Goal: Task Accomplishment & Management: Complete application form

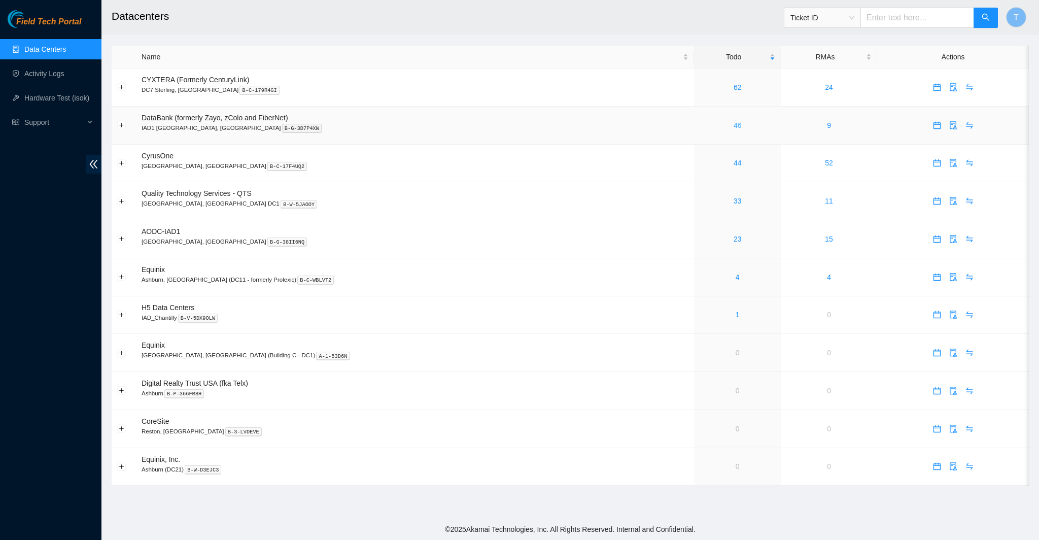
click at [733, 126] on link "46" at bounding box center [737, 125] width 8 height 8
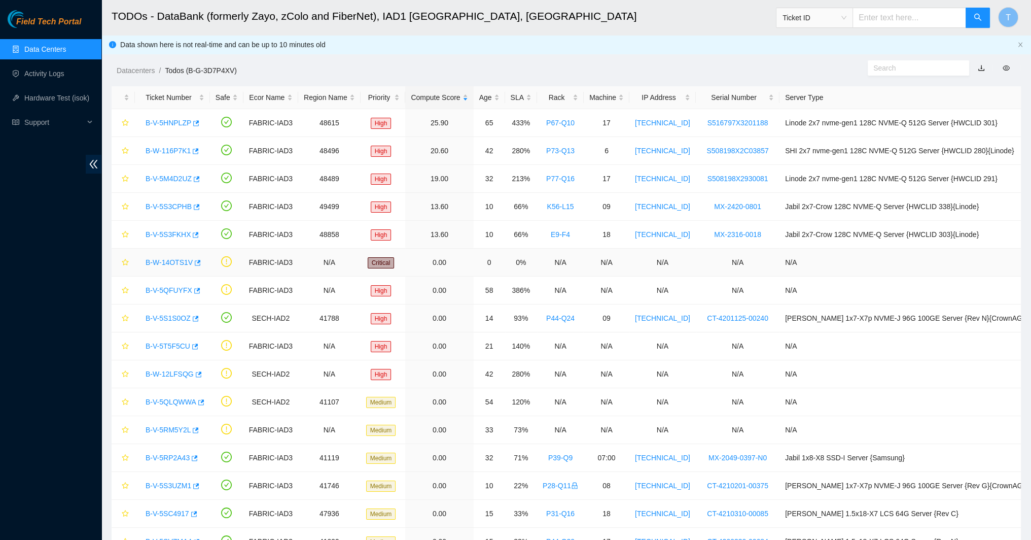
click at [166, 261] on link "B-W-14OTS1V" at bounding box center [169, 262] width 47 height 8
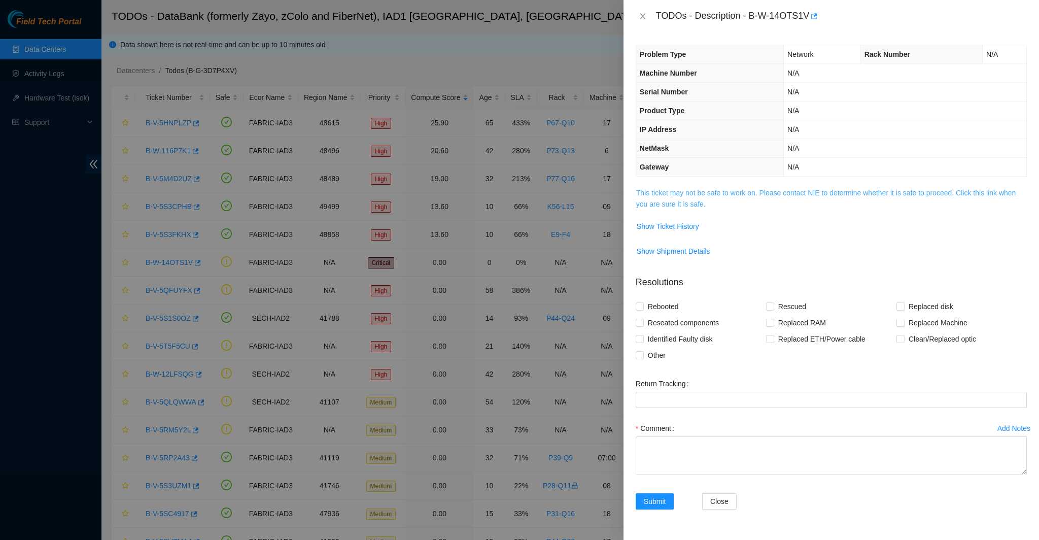
click at [707, 196] on link "This ticket may not be safe to work on. Please contact NIE to determine whether…" at bounding box center [826, 198] width 380 height 19
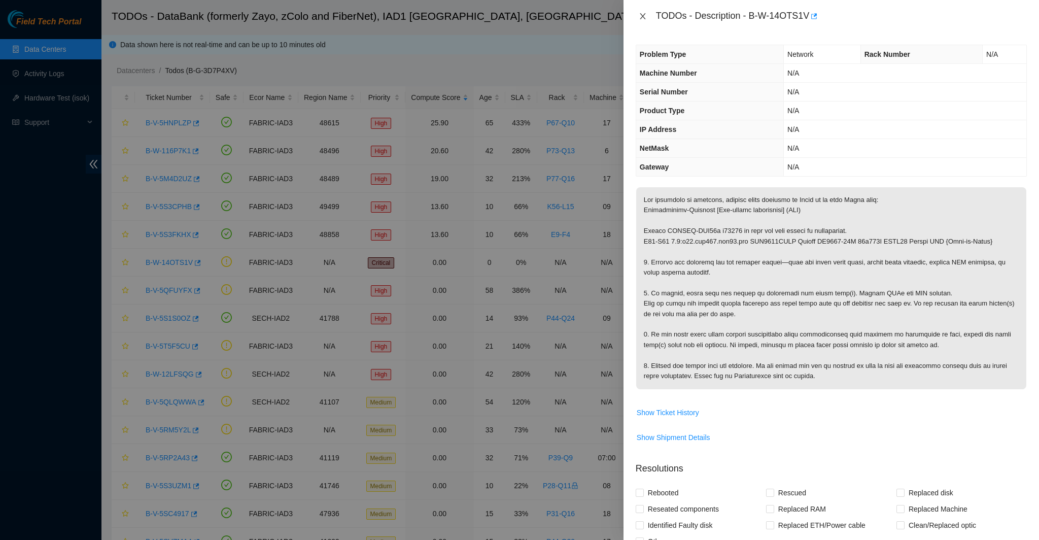
click at [644, 17] on icon "close" at bounding box center [642, 16] width 8 height 8
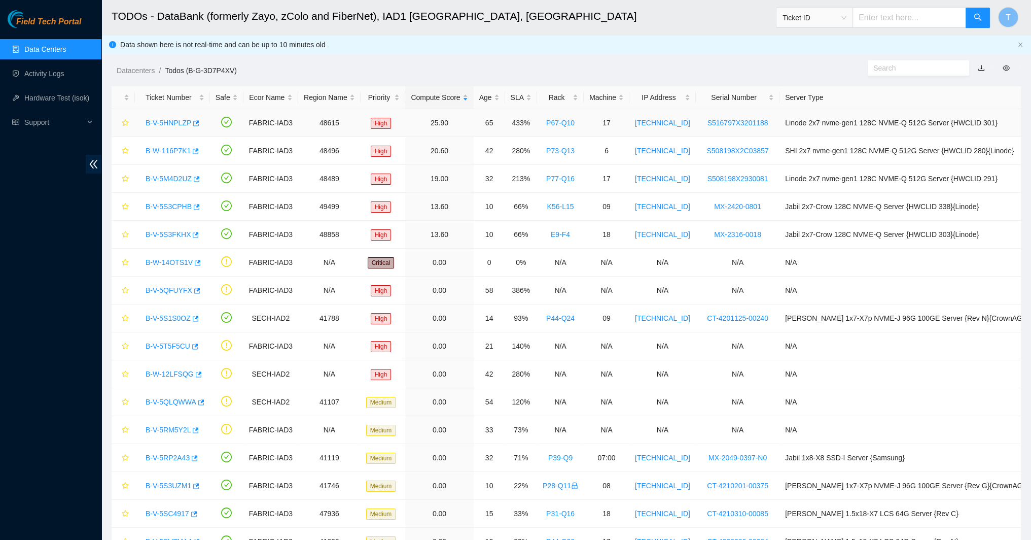
click at [154, 122] on link "B-V-5HNPLZP" at bounding box center [169, 123] width 46 height 8
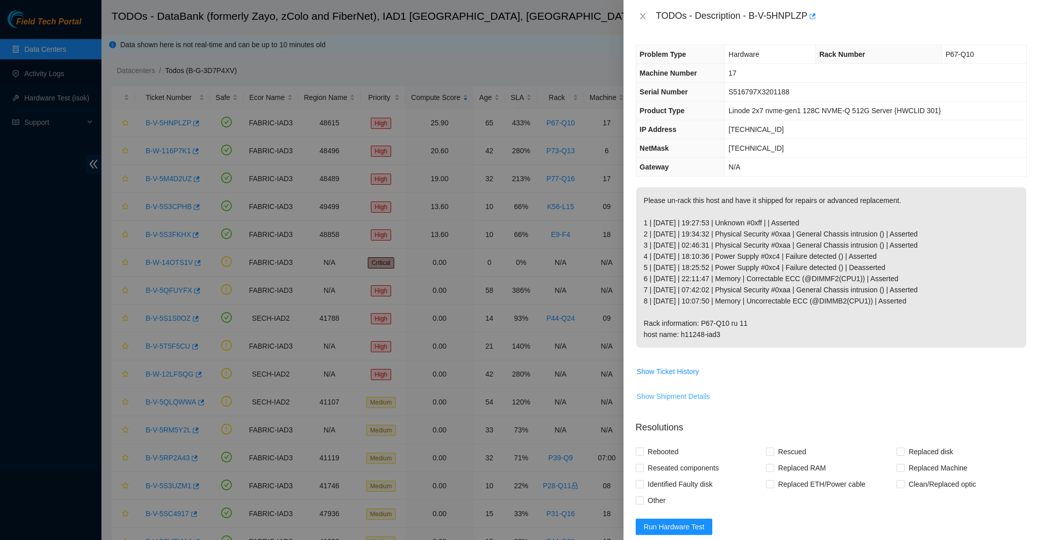
click at [657, 395] on span "Show Shipment Details" at bounding box center [673, 395] width 74 height 11
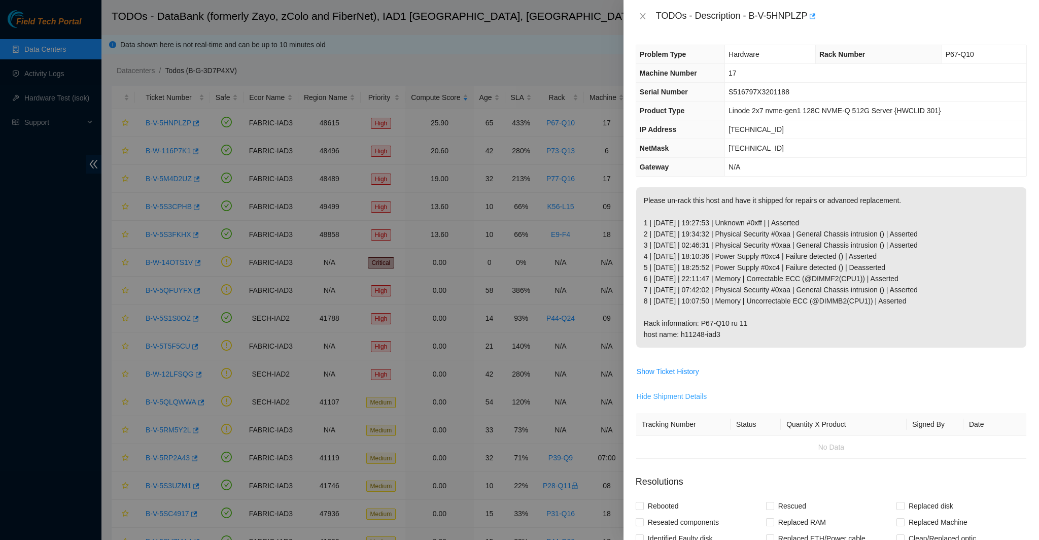
click at [656, 398] on span "Hide Shipment Details" at bounding box center [671, 395] width 70 height 11
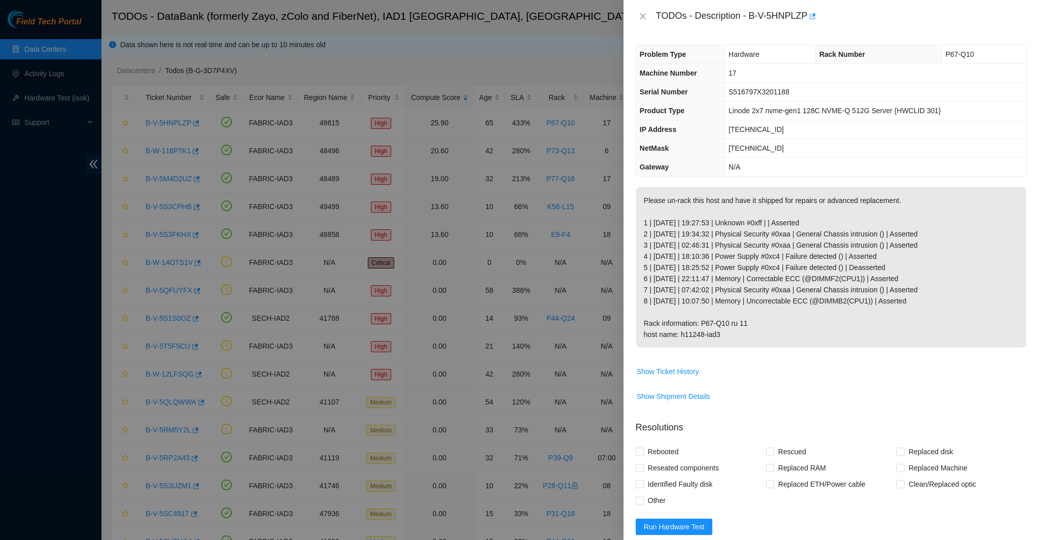
drag, startPoint x: 619, startPoint y: 9, endPoint x: 779, endPoint y: 84, distance: 177.6
click at [777, 83] on td "S516797X3201188" at bounding box center [875, 92] width 301 height 19
click at [773, 78] on td "17" at bounding box center [875, 73] width 301 height 19
click at [643, 13] on icon "close" at bounding box center [642, 16] width 8 height 8
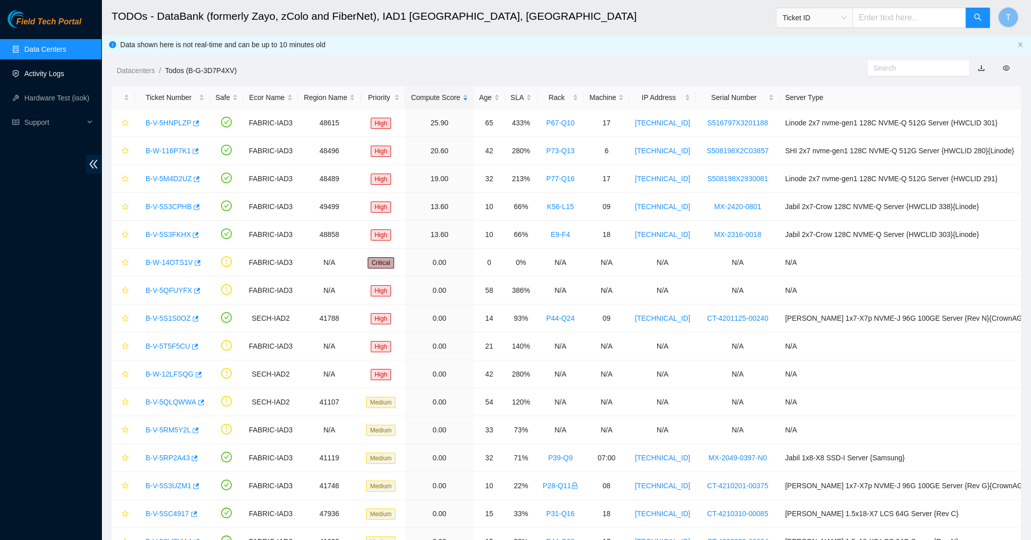
click at [53, 75] on link "Activity Logs" at bounding box center [44, 73] width 40 height 8
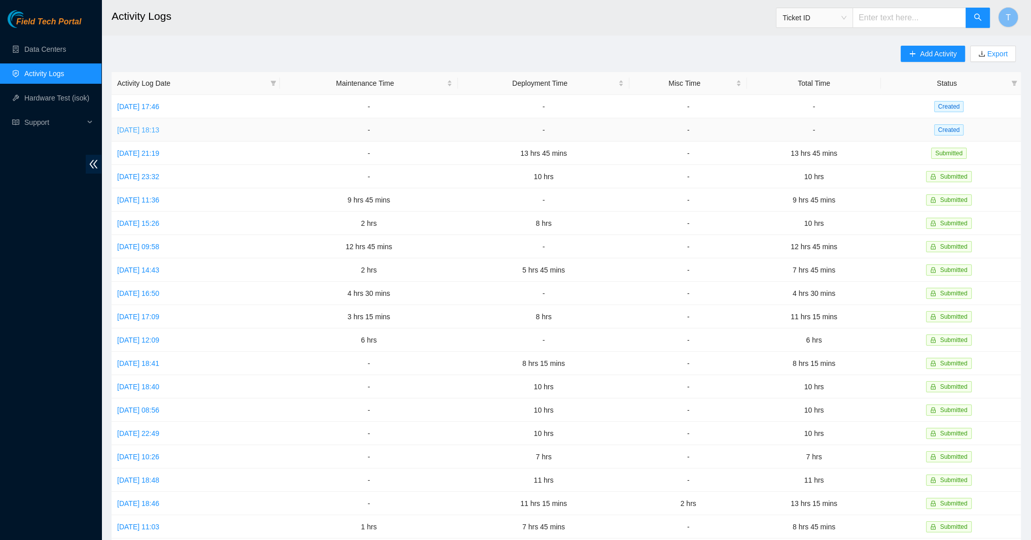
click at [152, 126] on link "[DATE] 18:13" at bounding box center [138, 130] width 42 height 8
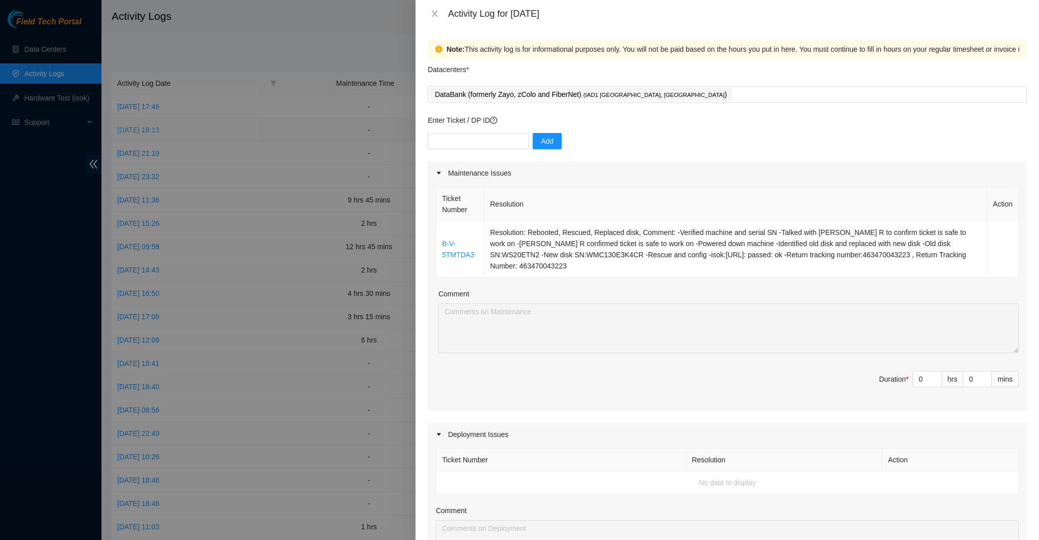
click at [152, 126] on div at bounding box center [519, 270] width 1039 height 540
click at [430, 10] on button "Close" at bounding box center [435, 14] width 14 height 10
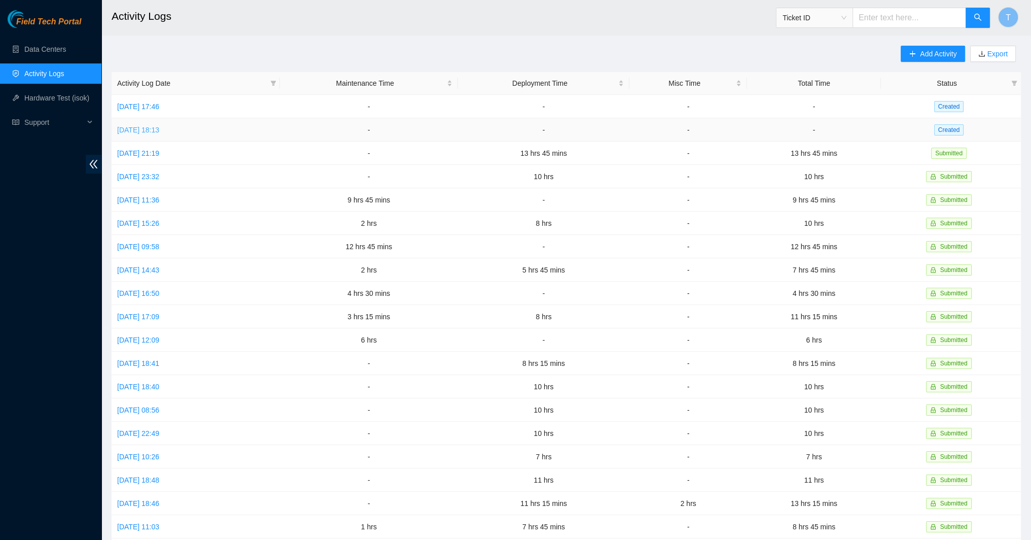
click at [159, 130] on link "[DATE] 18:13" at bounding box center [138, 130] width 42 height 8
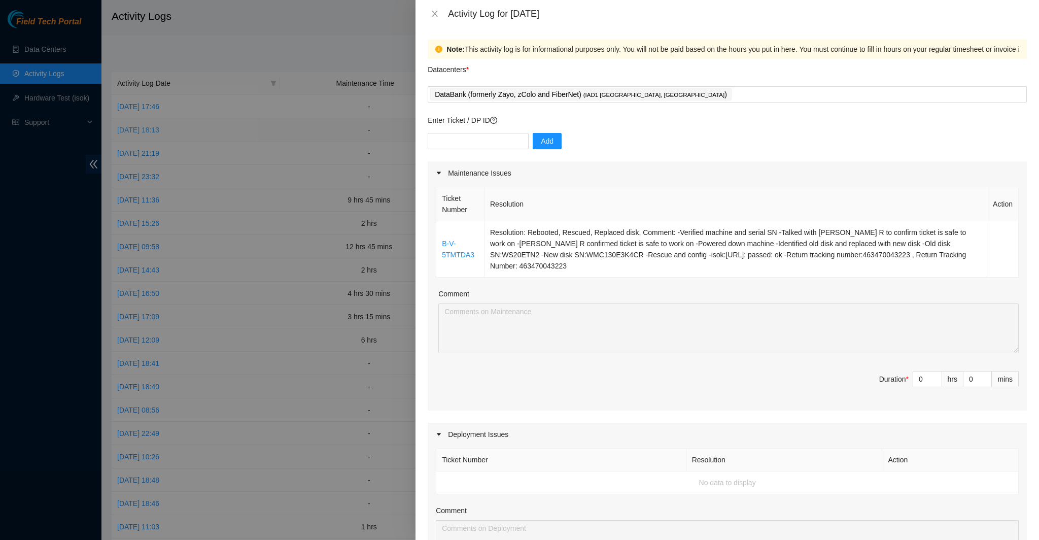
click at [167, 130] on div at bounding box center [519, 270] width 1039 height 540
click at [262, 108] on div at bounding box center [519, 270] width 1039 height 540
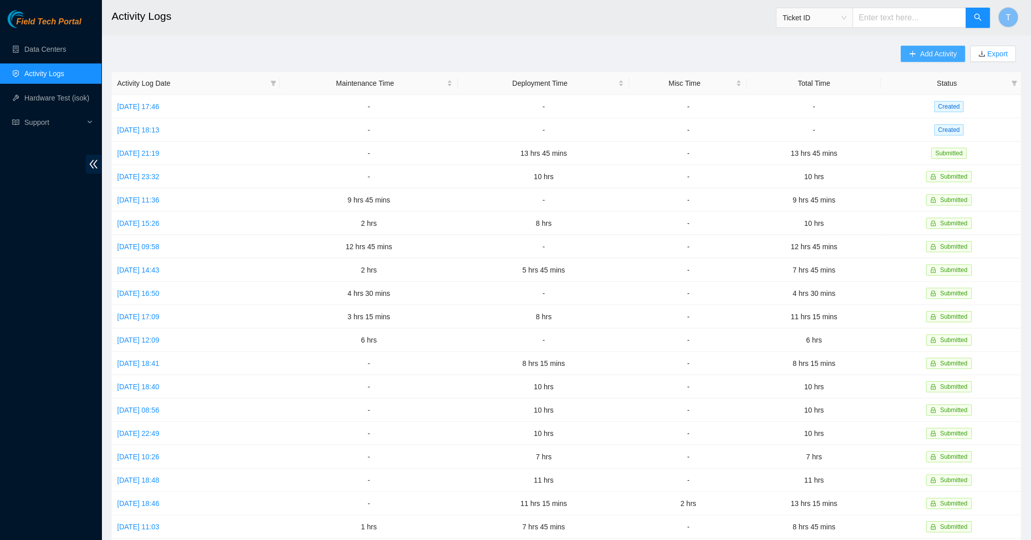
click at [938, 56] on span "Add Activity" at bounding box center [938, 53] width 37 height 11
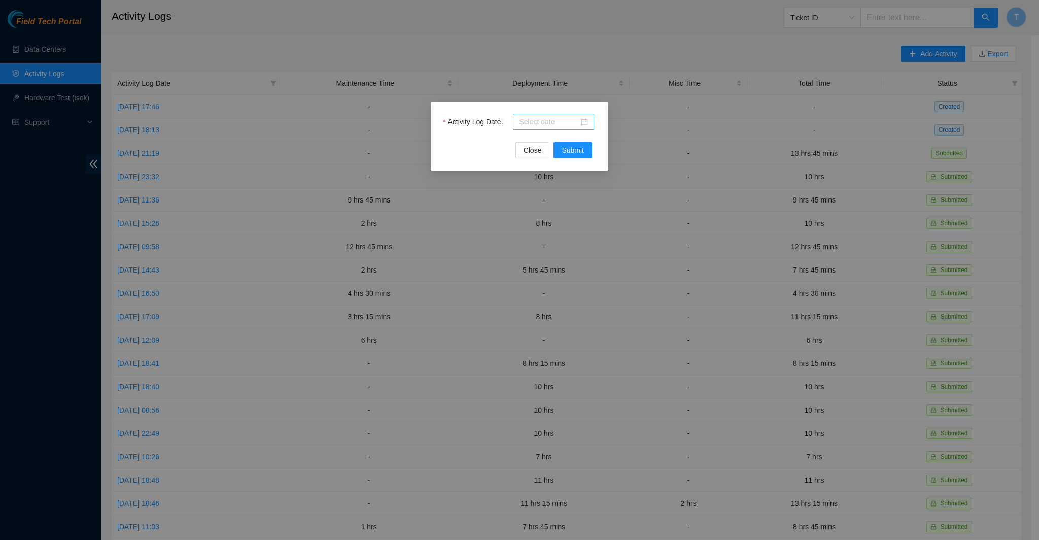
click at [575, 124] on input "Activity Log Date" at bounding box center [549, 121] width 60 height 11
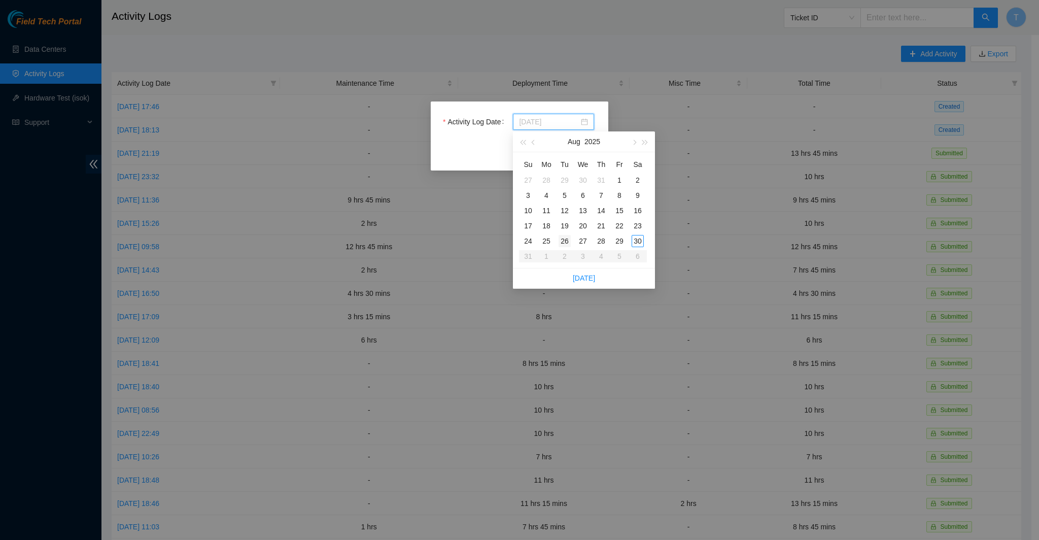
type input "2025-08-26"
click at [561, 241] on div "26" at bounding box center [564, 241] width 12 height 12
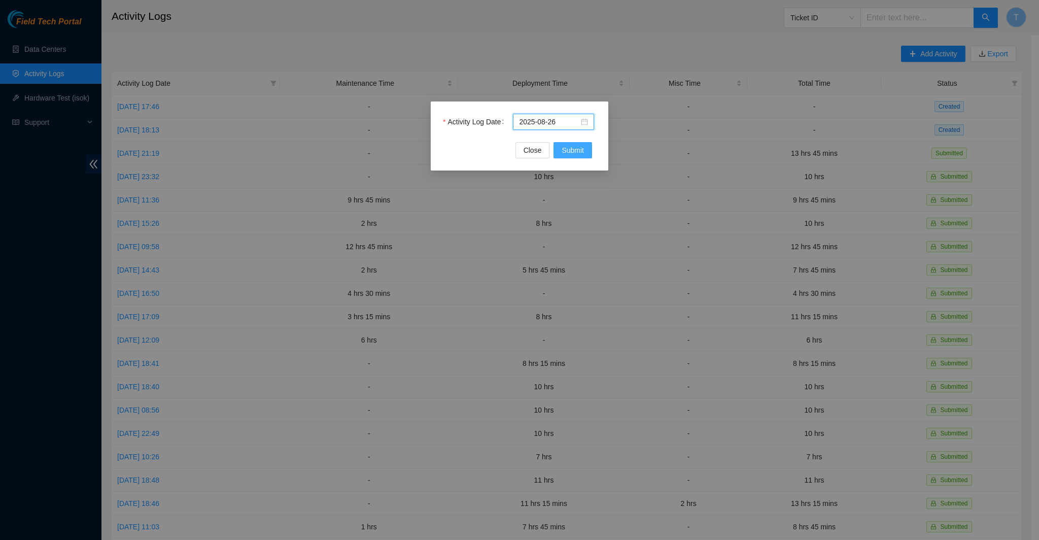
click at [590, 144] on form "Activity Log Date [DATE] Close Submit" at bounding box center [519, 136] width 153 height 45
click at [586, 147] on button "Submit" at bounding box center [572, 150] width 39 height 16
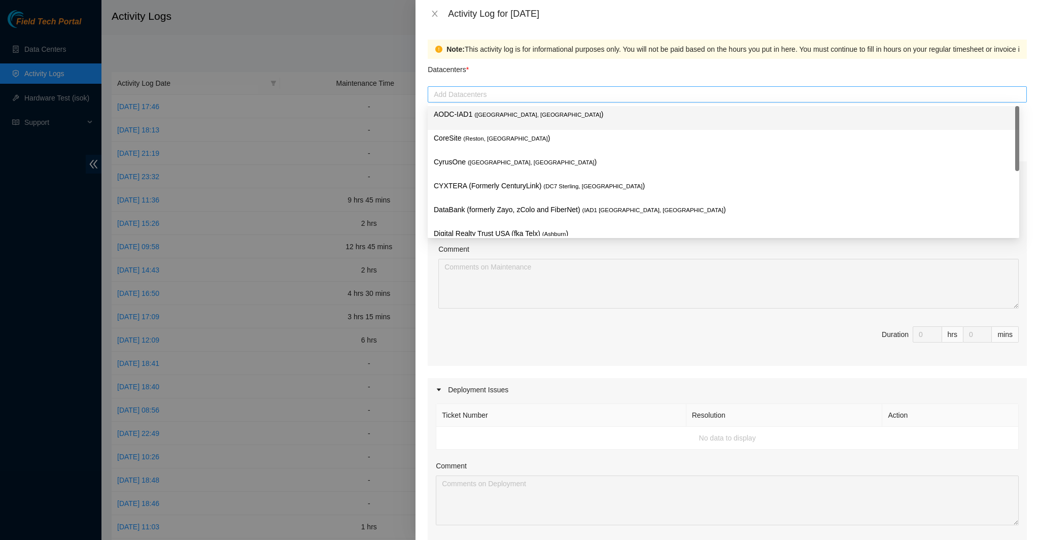
click at [586, 98] on div at bounding box center [727, 94] width 594 height 12
paste input "DP83140"
type input "DP83140"
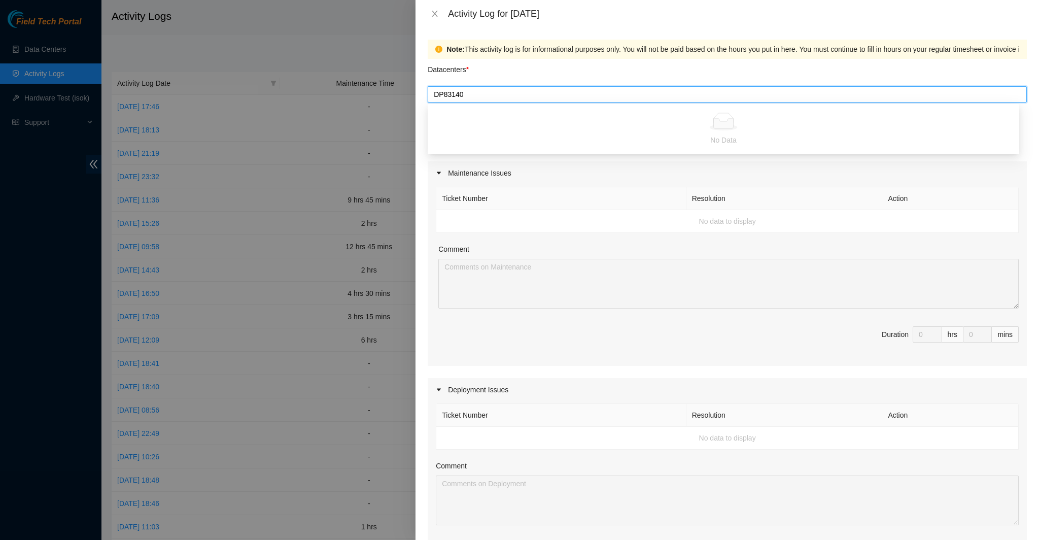
click at [442, 94] on input "DP83140" at bounding box center [450, 94] width 32 height 12
click at [522, 181] on div "Maintenance Issues" at bounding box center [727, 172] width 599 height 23
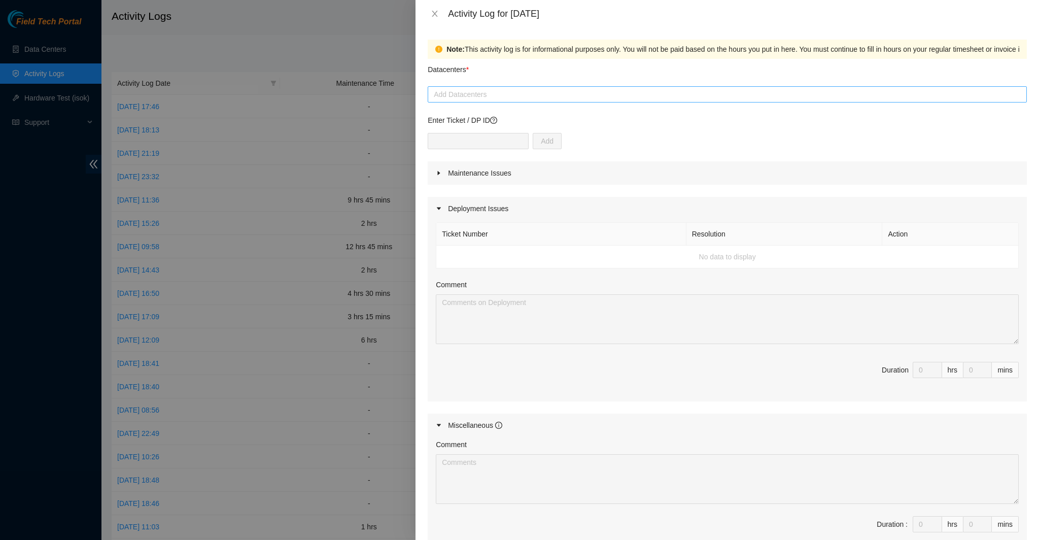
click at [482, 96] on div at bounding box center [727, 94] width 594 height 12
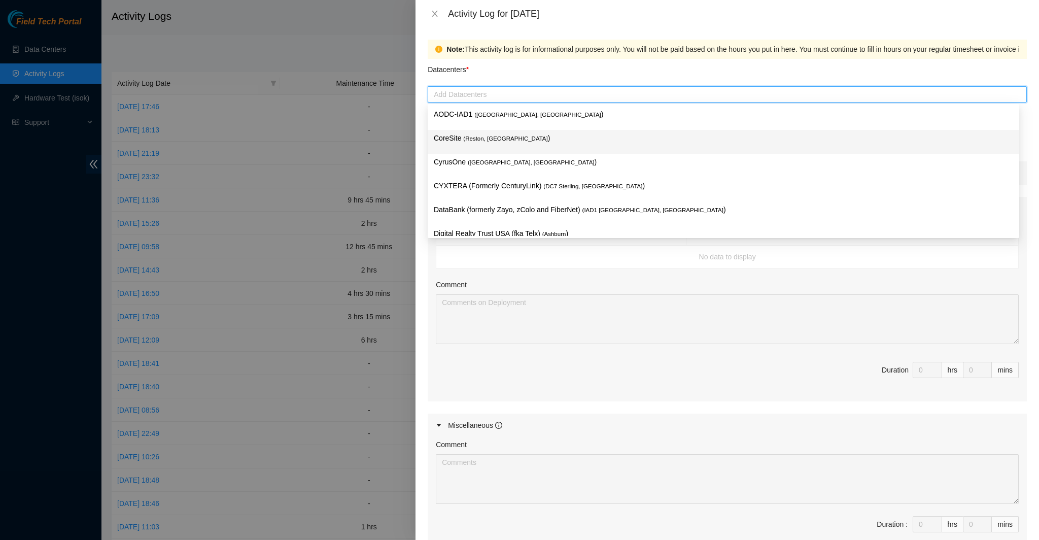
scroll to position [138, 0]
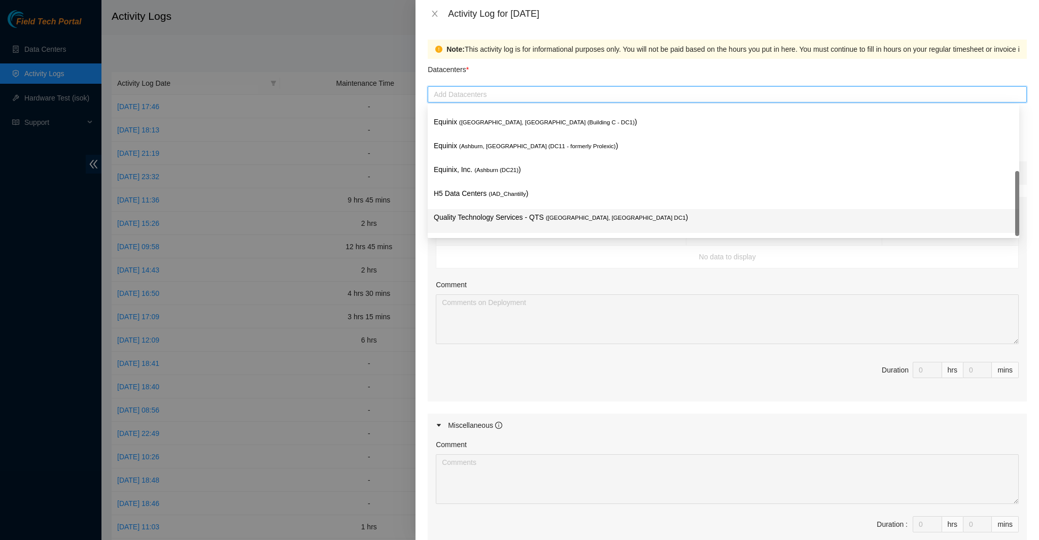
click at [509, 215] on p "Quality Technology Services - QTS ( [GEOGRAPHIC_DATA], [GEOGRAPHIC_DATA] DC1 )" at bounding box center [723, 217] width 579 height 12
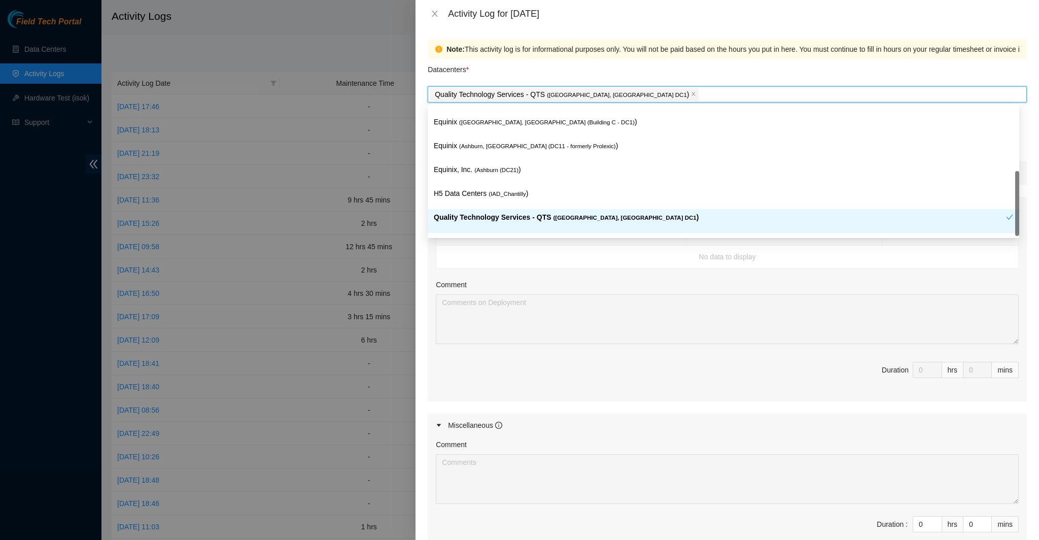
click at [552, 265] on td "No data to display" at bounding box center [727, 256] width 582 height 23
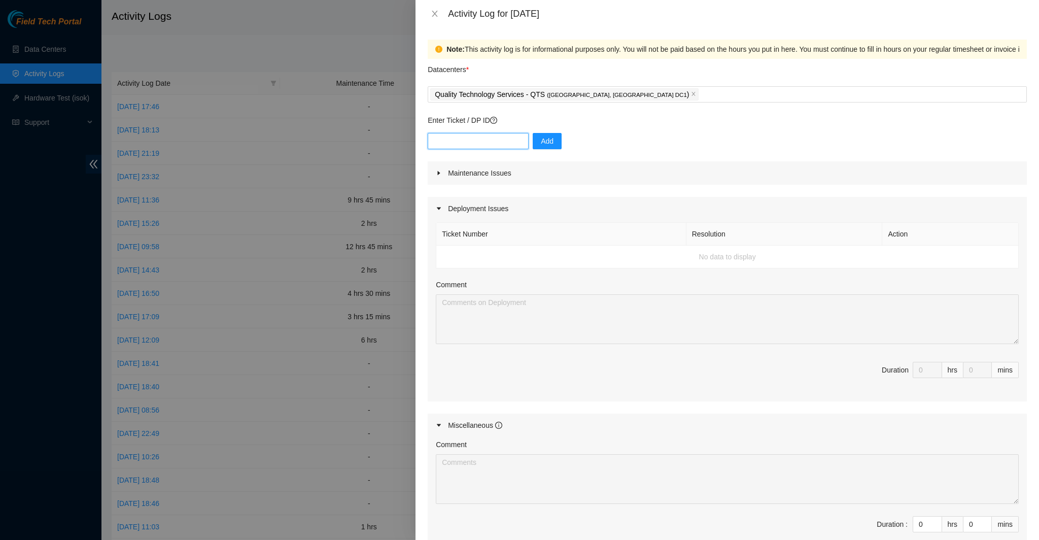
click at [487, 138] on input "text" at bounding box center [478, 141] width 101 height 16
paste input "DP83140"
type input "DP83140"
click at [541, 143] on span "Add" at bounding box center [547, 140] width 13 height 11
click at [913, 368] on input "0" at bounding box center [927, 369] width 28 height 15
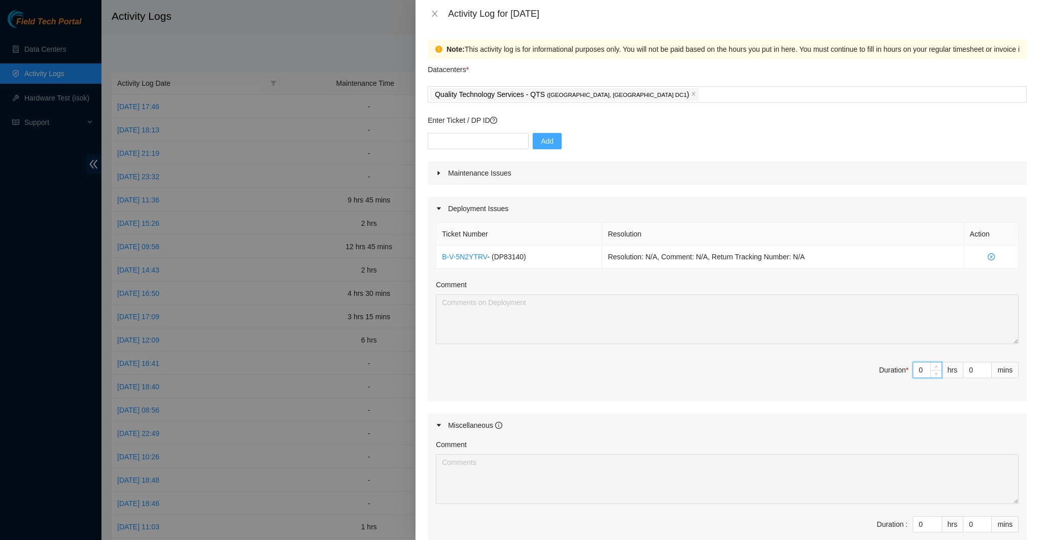
click at [919, 368] on input "0" at bounding box center [927, 369] width 28 height 15
type input "8"
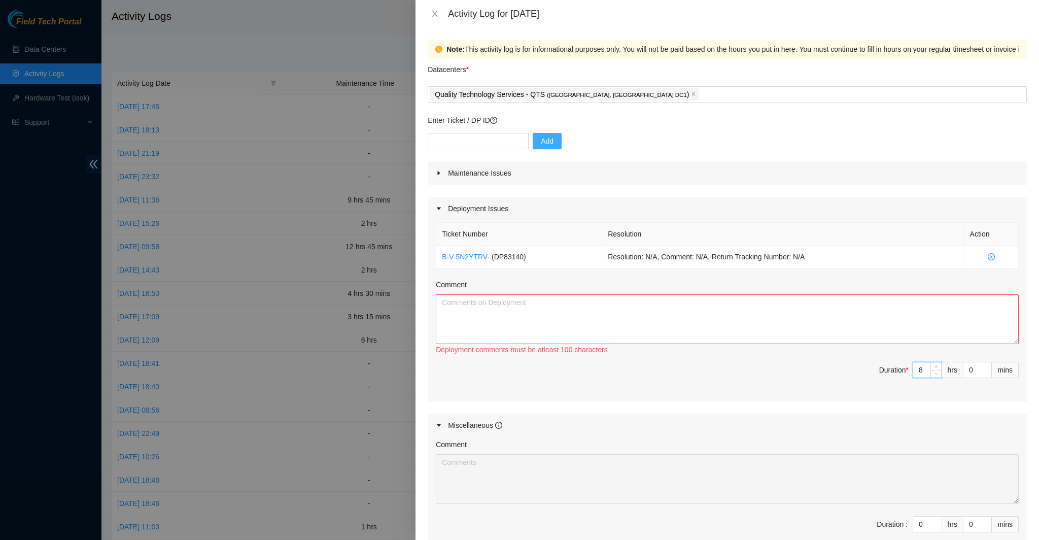
type input "8"
click at [834, 323] on textarea "Comment" at bounding box center [727, 319] width 583 height 50
paste textarea "-Received PDU's, prepped and mounted in rack -Plugged in power cables for every…"
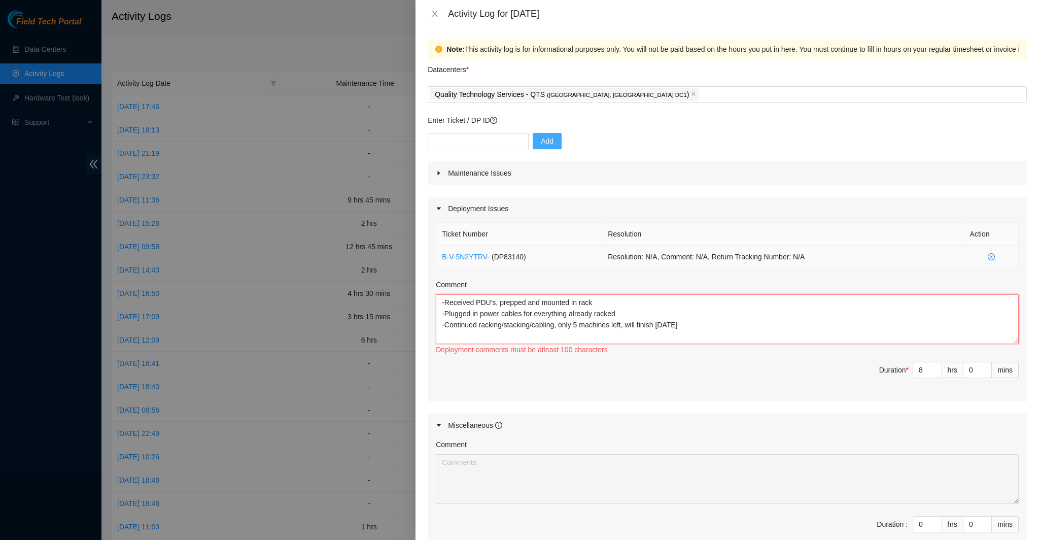
scroll to position [8, 0]
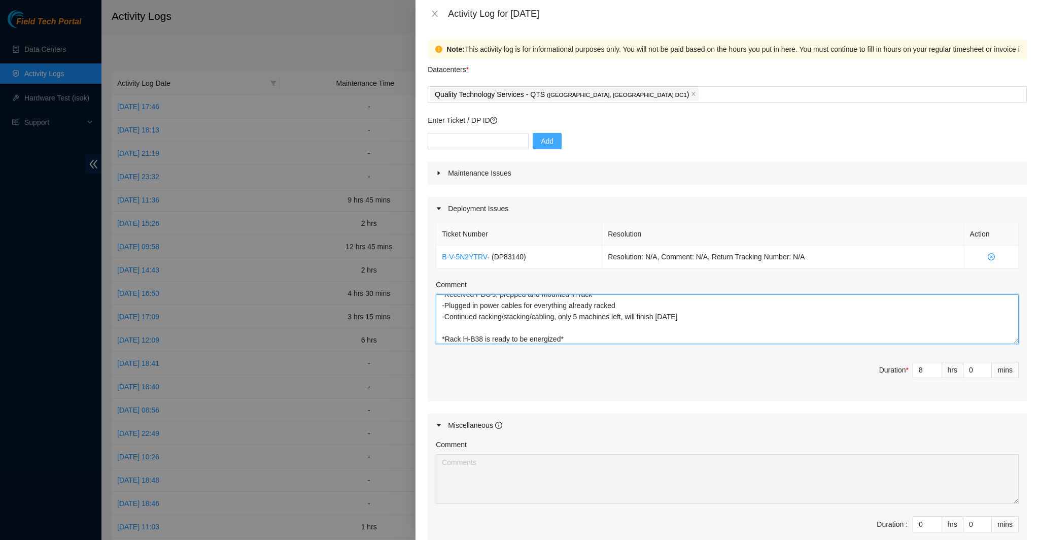
type textarea "-Received PDU's, prepped and mounted in rack -Plugged in power cables for every…"
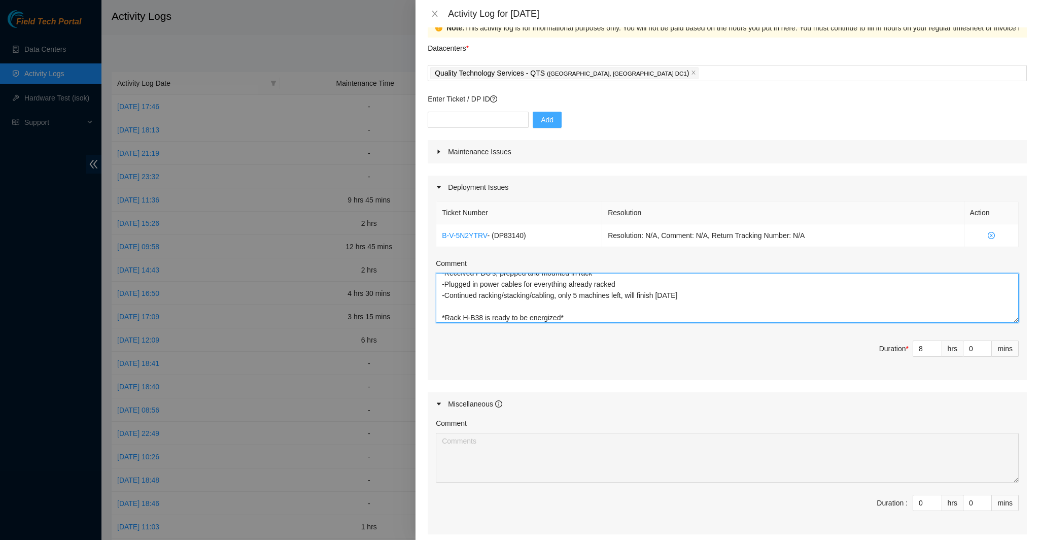
scroll to position [124, 0]
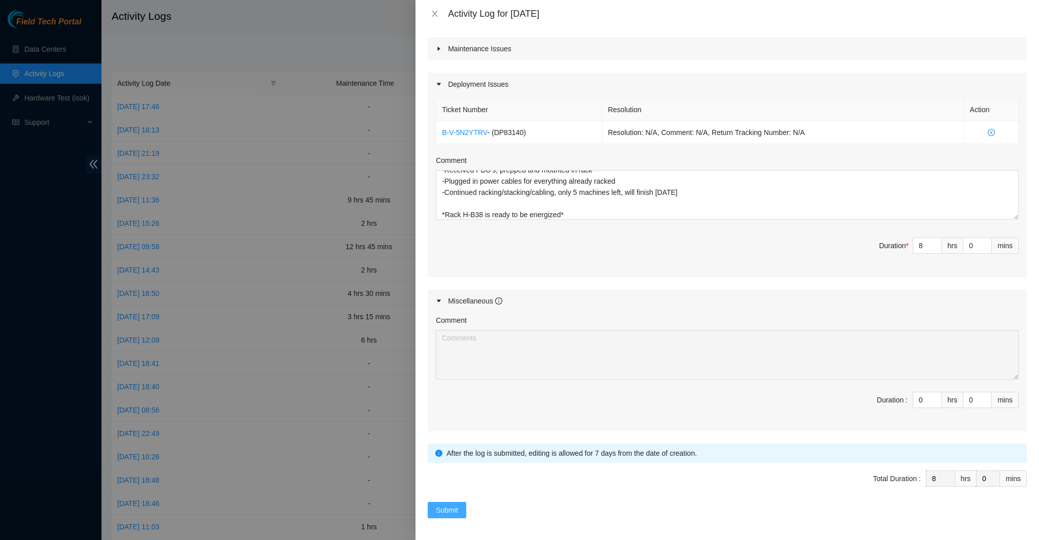
click at [445, 504] on span "Submit" at bounding box center [447, 509] width 22 height 11
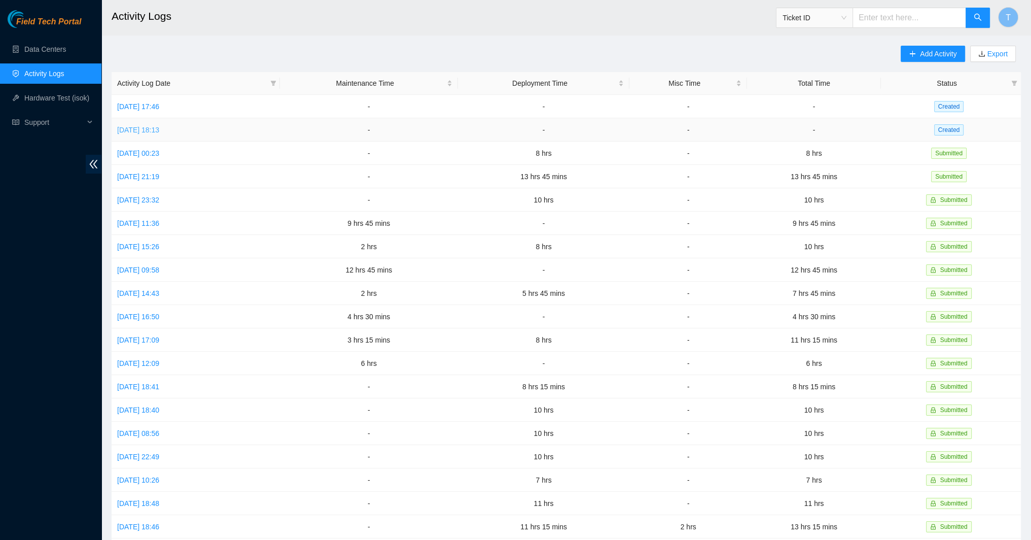
click at [147, 128] on link "[DATE] 18:13" at bounding box center [138, 130] width 42 height 8
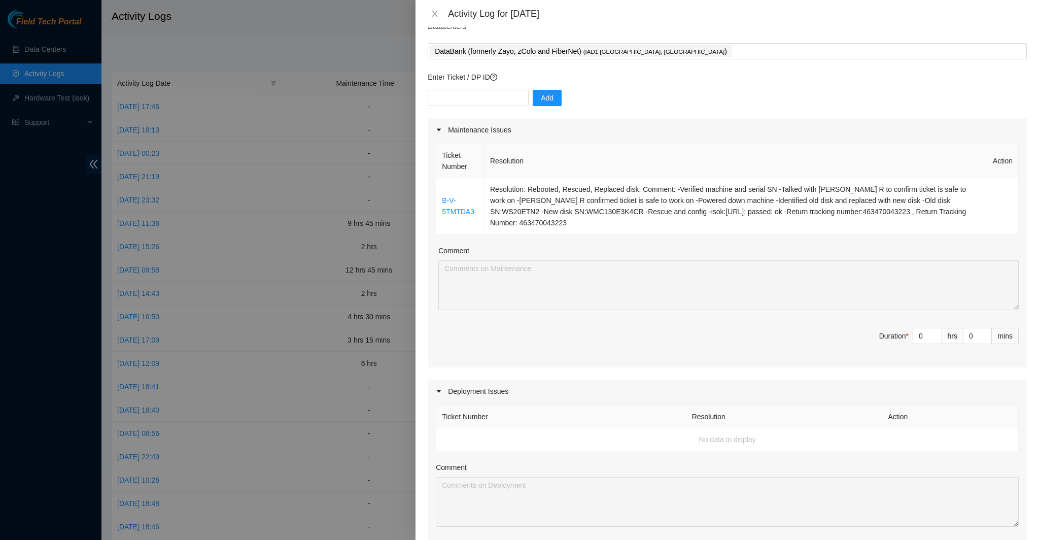
scroll to position [0, 0]
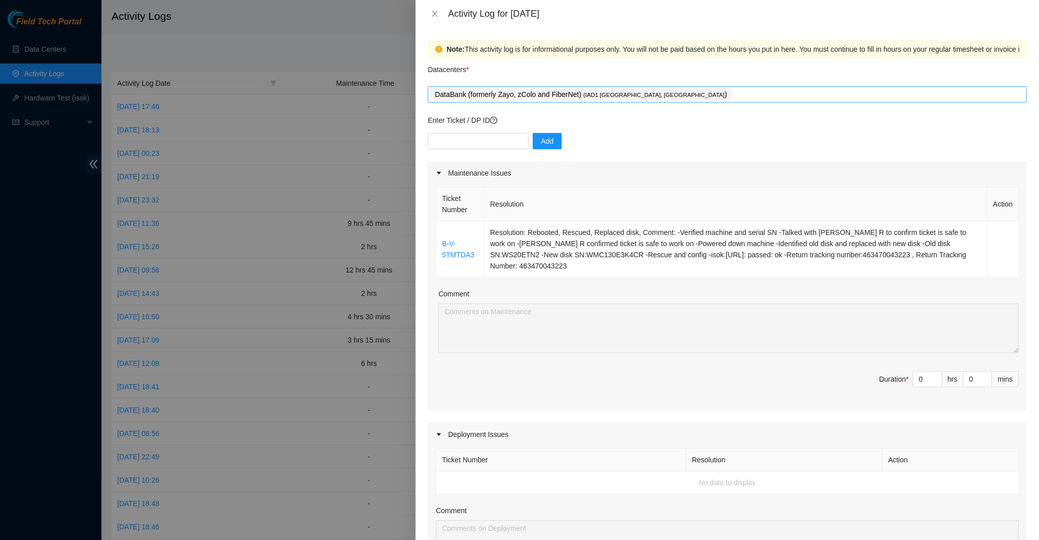
click at [663, 97] on div "DataBank (formerly Zayo, zColo and FiberNet) ( IAD1 [GEOGRAPHIC_DATA], [GEOGRAP…" at bounding box center [727, 94] width 594 height 14
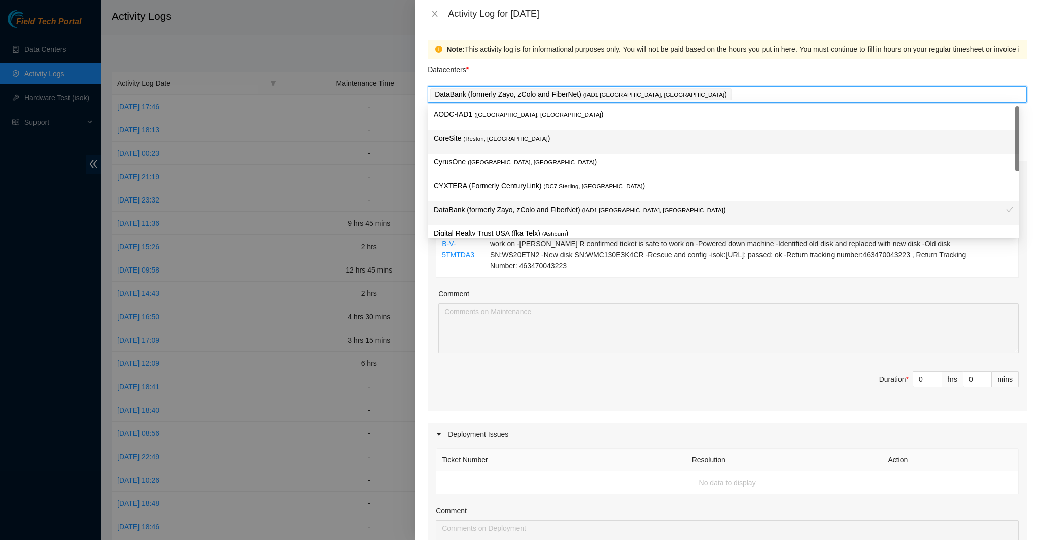
scroll to position [138, 0]
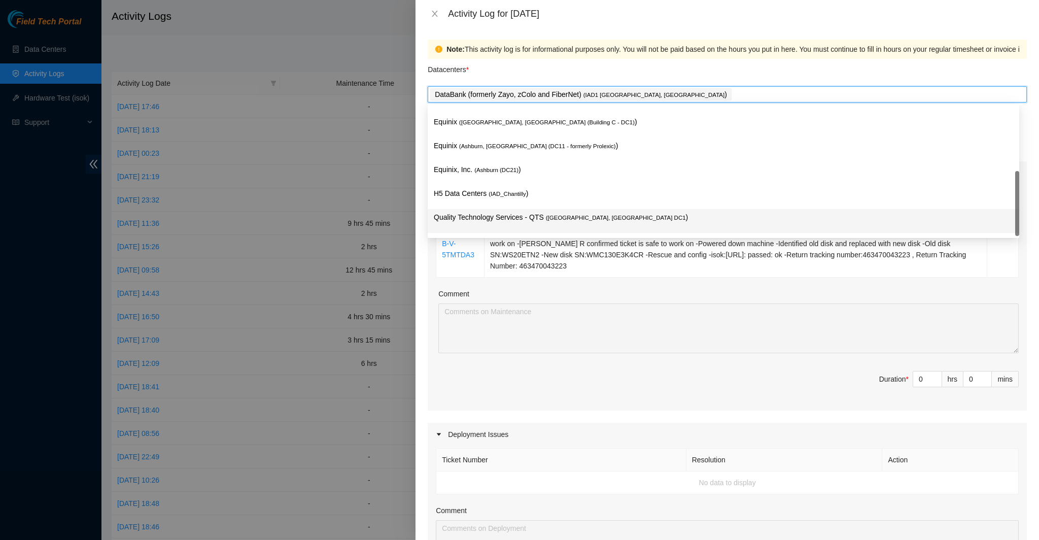
click at [514, 227] on div "Quality Technology Services - QTS ( [GEOGRAPHIC_DATA], [GEOGRAPHIC_DATA] DC1 )" at bounding box center [723, 220] width 579 height 19
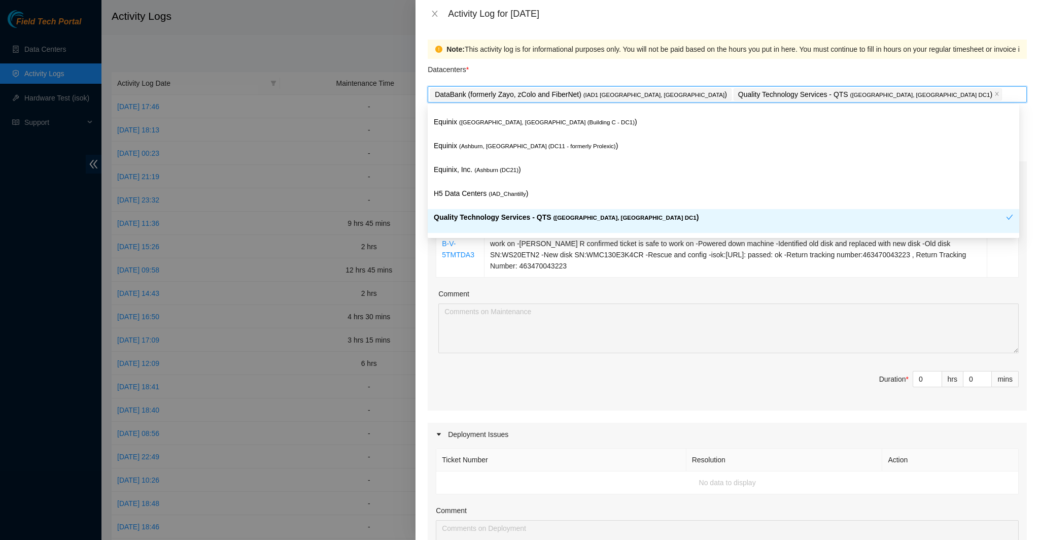
click at [640, 290] on div "Comment" at bounding box center [728, 295] width 580 height 15
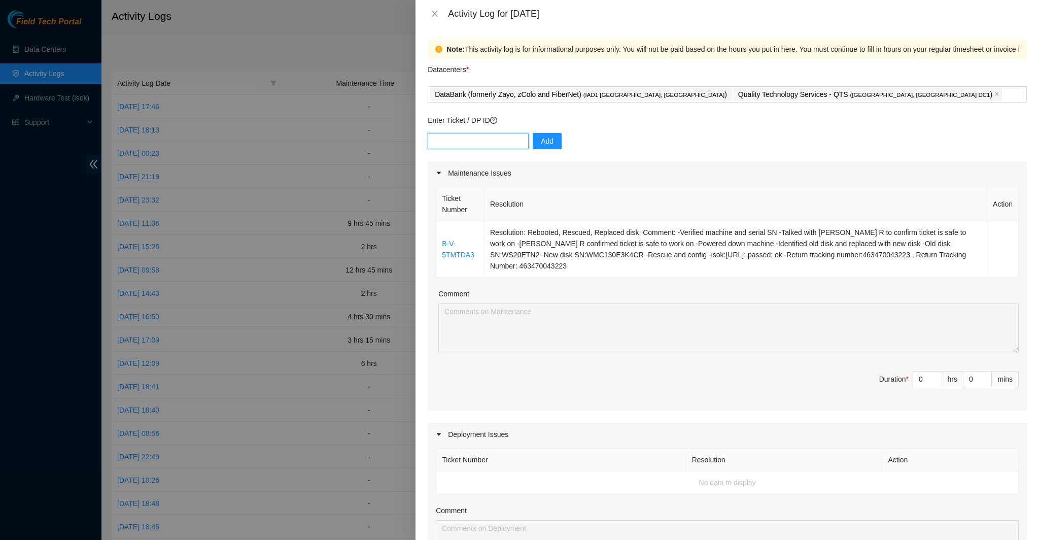
click at [467, 138] on input "text" at bounding box center [478, 141] width 101 height 16
paste input "-Received PDU's, prepped and mounted in rack -Plugged in power cables for every…"
type input "-Received PDU's, prepped and mounted in rack -Plugged in power cables for every…"
click at [505, 139] on input "-Received PDU's, prepped and mounted in rack -Plugged in power cables for every…" at bounding box center [478, 141] width 101 height 16
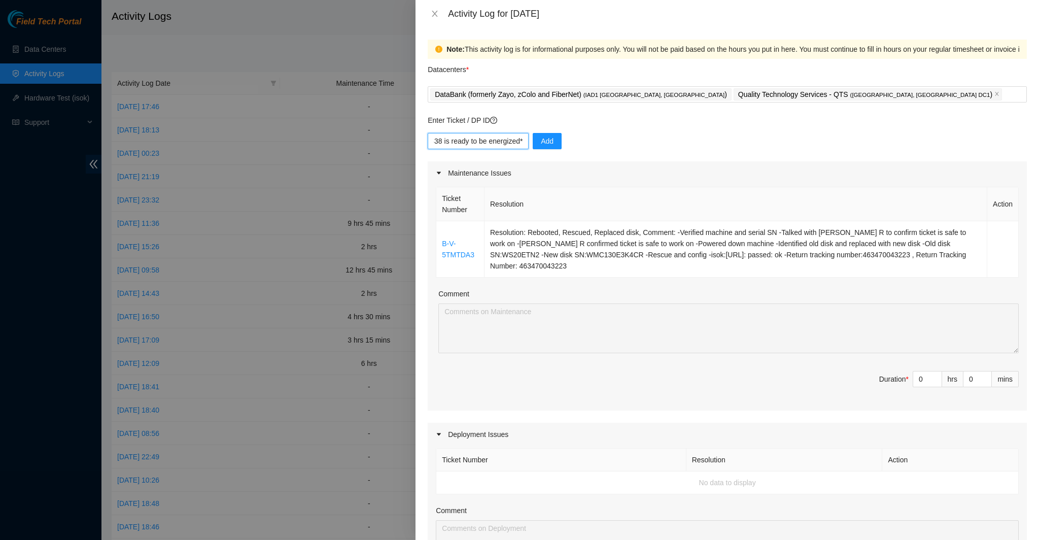
click at [505, 139] on input "-Received PDU's, prepped and mounted in rack -Plugged in power cables for every…" at bounding box center [478, 141] width 101 height 16
paste input "DP83140"
type input "DP83140"
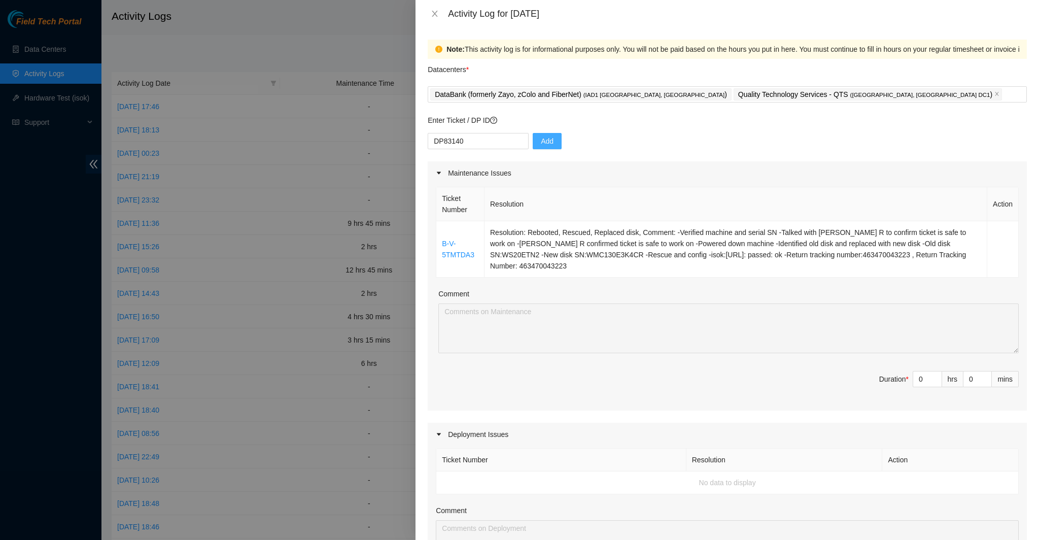
click at [541, 140] on span "Add" at bounding box center [547, 140] width 13 height 11
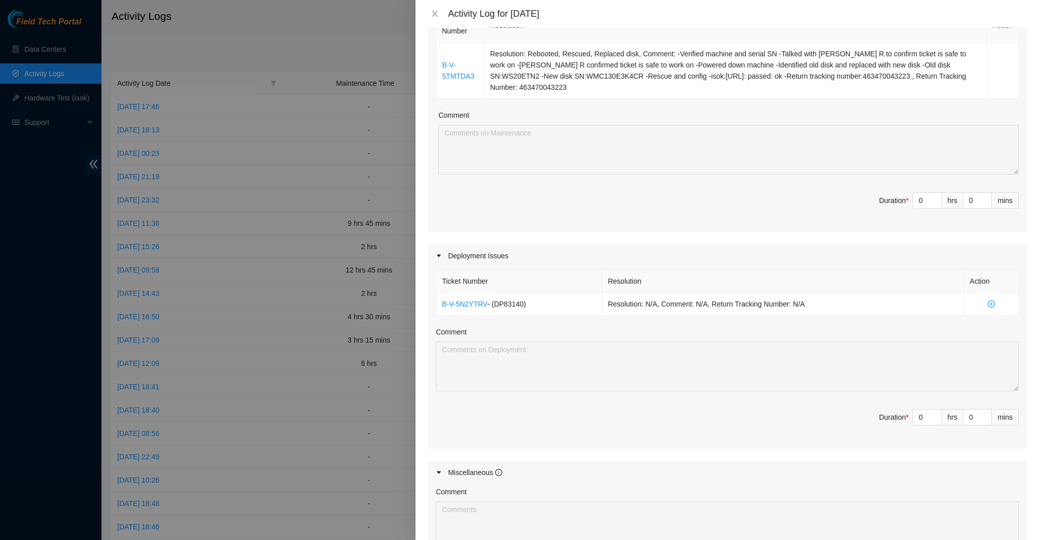
scroll to position [203, 0]
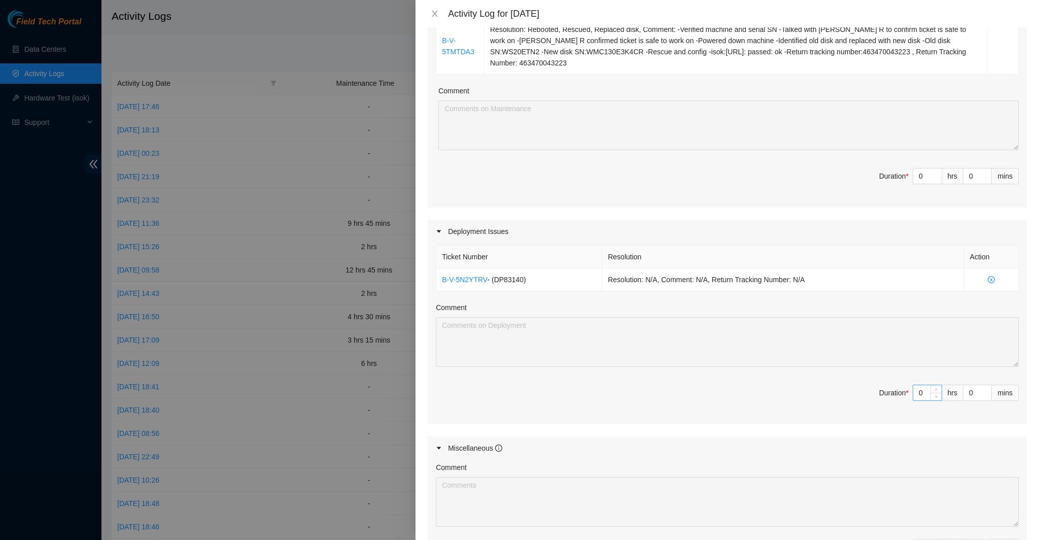
click at [919, 388] on input "0" at bounding box center [927, 392] width 28 height 15
type input "8"
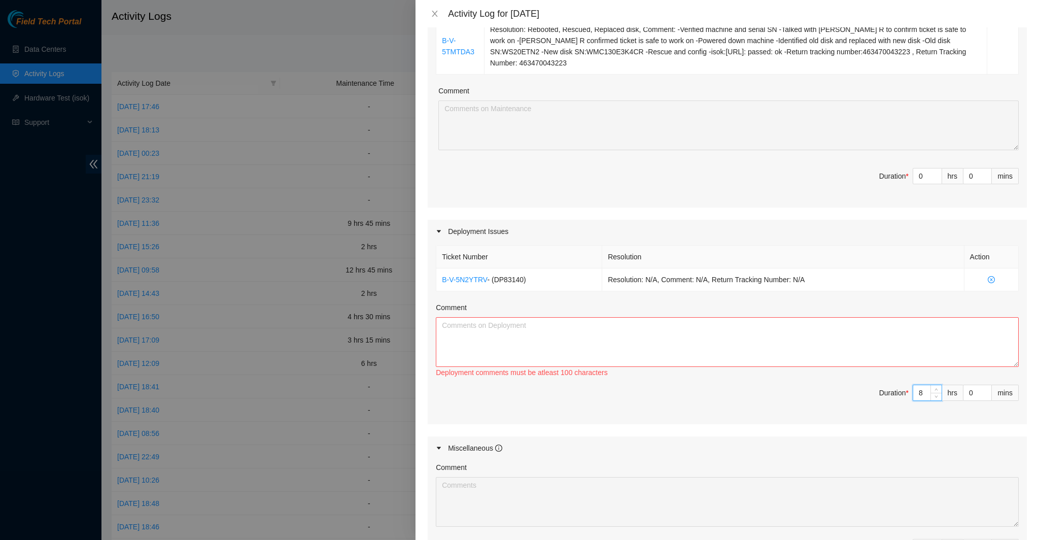
type input "8"
click at [747, 314] on div "Comment" at bounding box center [727, 309] width 583 height 15
click at [740, 322] on textarea "Comment" at bounding box center [727, 342] width 583 height 50
type textarea "Finished"
click at [527, 338] on textarea "Finished" at bounding box center [727, 342] width 583 height 50
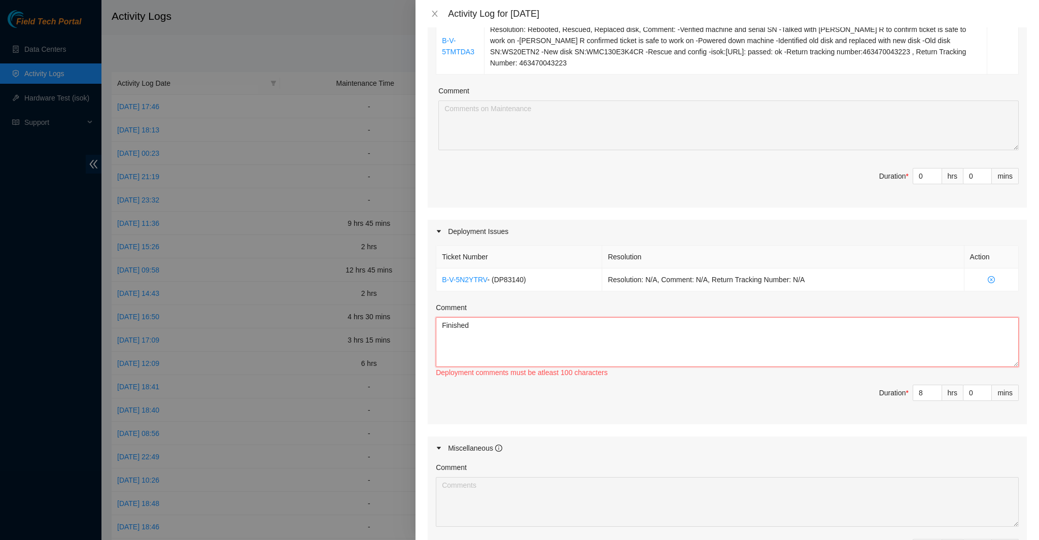
click at [518, 327] on textarea "Finished" at bounding box center [727, 342] width 583 height 50
click at [918, 390] on input "8" at bounding box center [927, 392] width 28 height 15
type input "0"
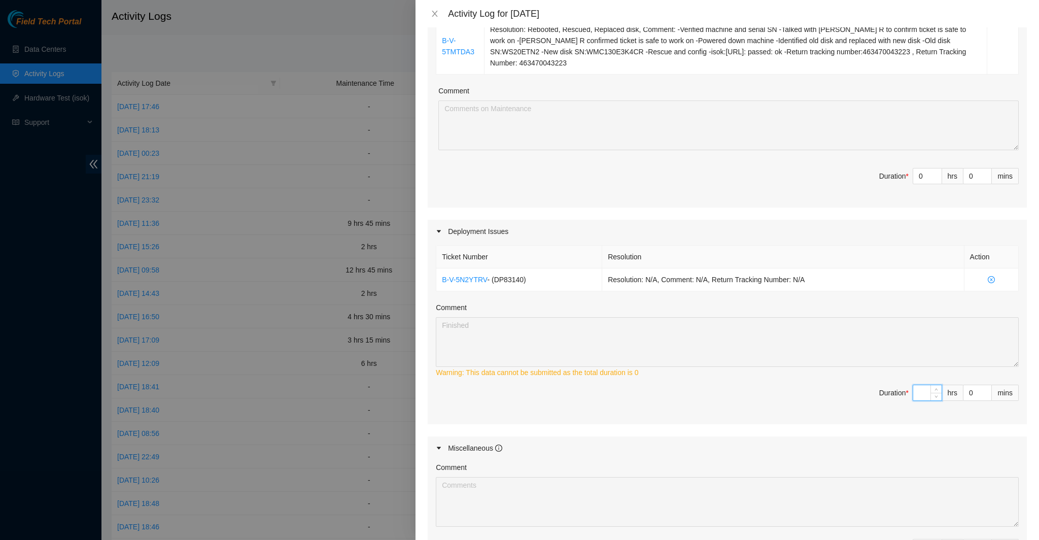
type input "5"
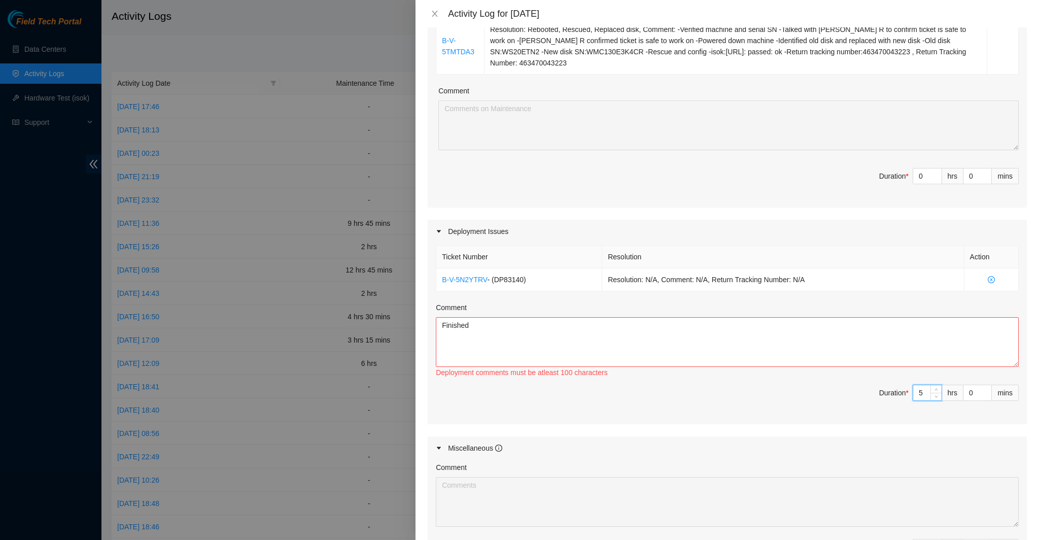
type input "5"
click at [784, 328] on textarea "Finished" at bounding box center [727, 342] width 583 height 50
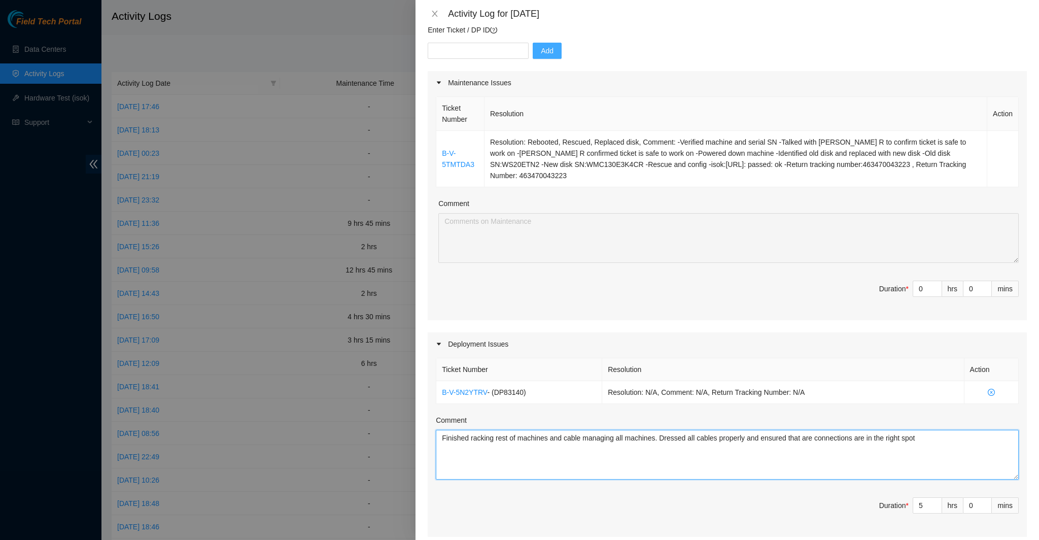
scroll to position [101, 0]
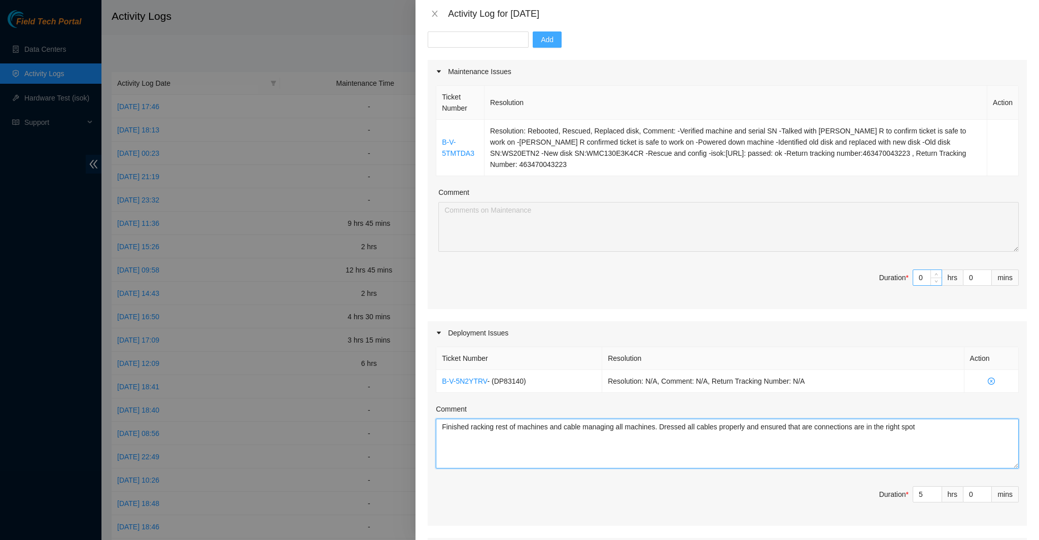
type textarea "Finished racking rest of machines and cable managing all machines. Dressed all …"
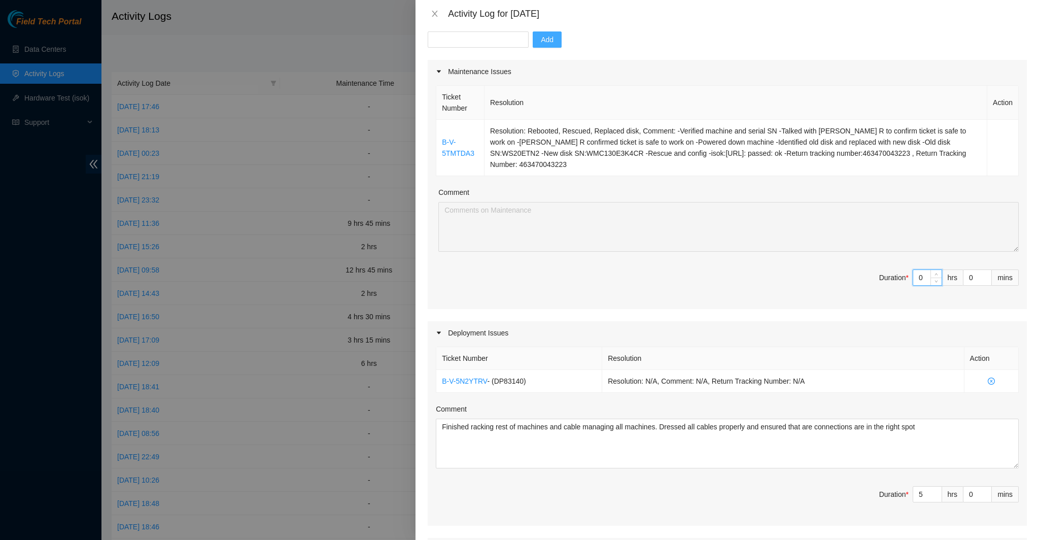
click at [921, 278] on input "0" at bounding box center [927, 277] width 28 height 15
type input "05"
type input "10"
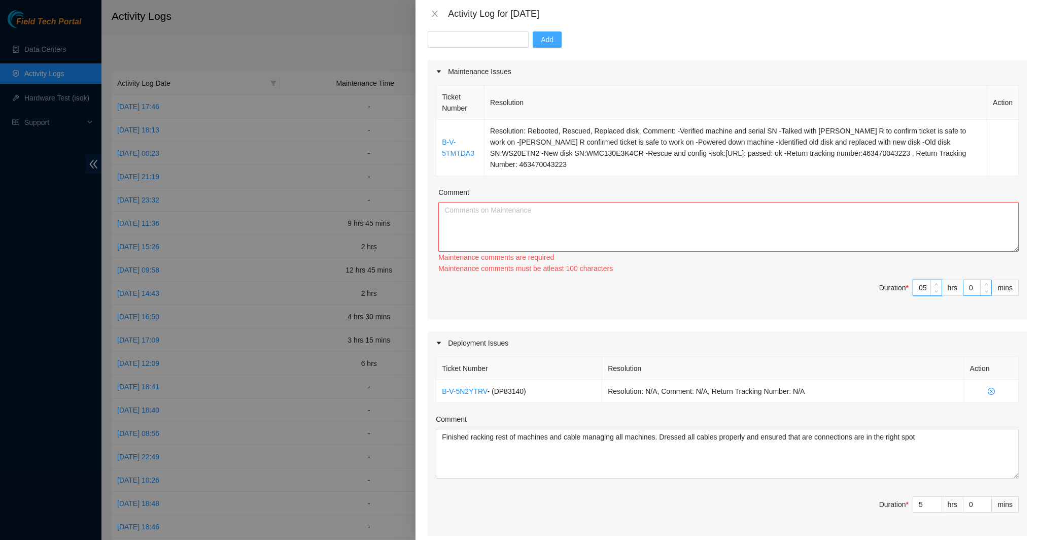
type input "5"
click at [966, 286] on input "0" at bounding box center [977, 287] width 28 height 15
type input "3"
type input "30"
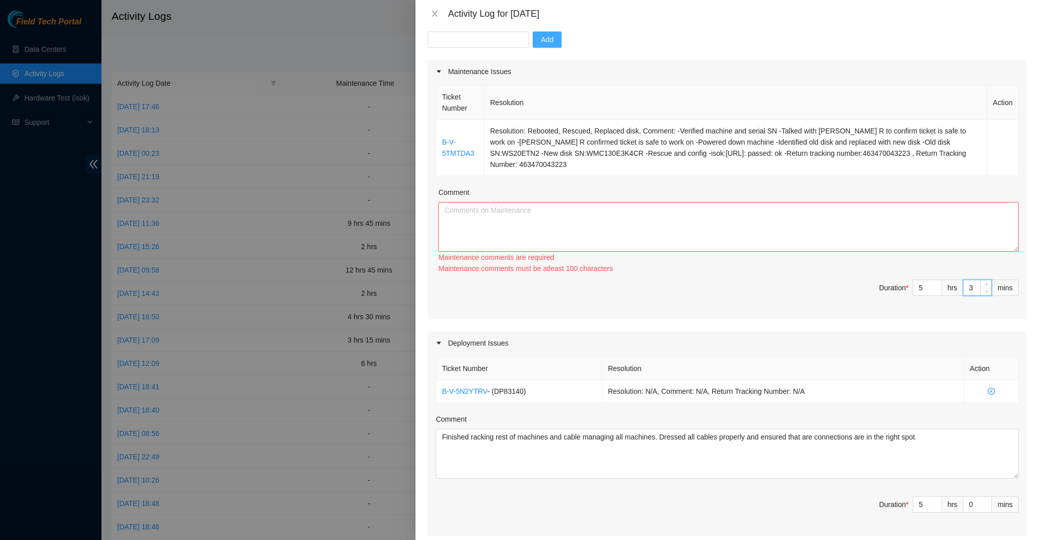
type input "30"
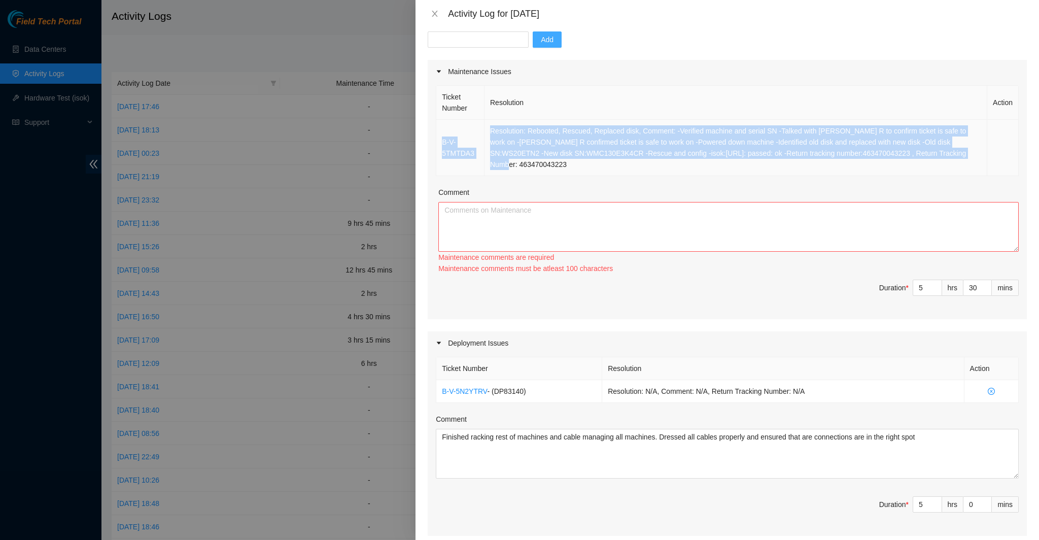
drag, startPoint x: 942, startPoint y: 152, endPoint x: 442, endPoint y: 136, distance: 499.8
click at [442, 136] on tr "B-V-5TMTDA3 Resolution: Rebooted, Rescued, Replaced disk, Comment: -Verified ma…" at bounding box center [727, 148] width 582 height 56
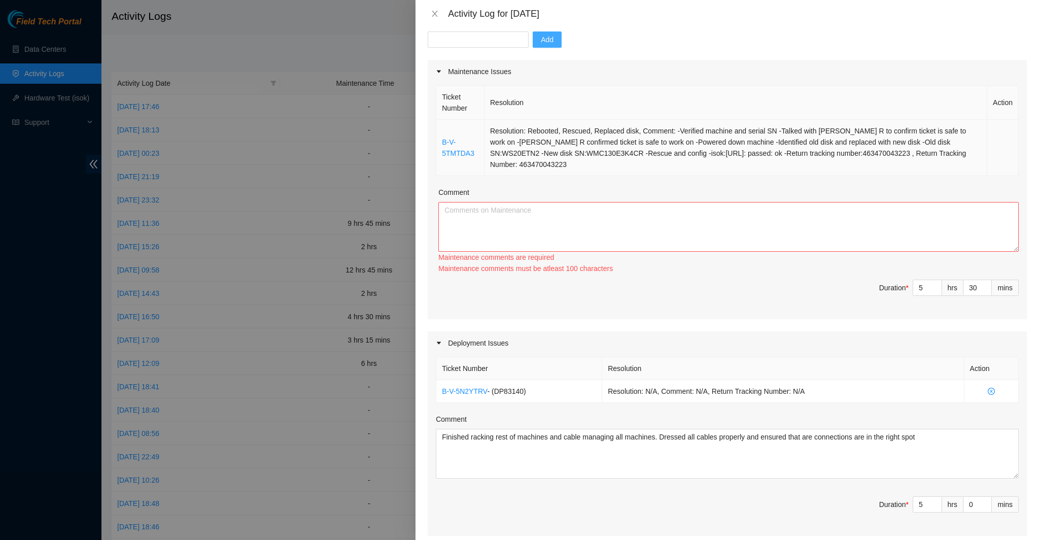
click at [548, 159] on td "Resolution: Rebooted, Rescued, Replaced disk, Comment: -Verified machine and se…" at bounding box center [735, 148] width 503 height 56
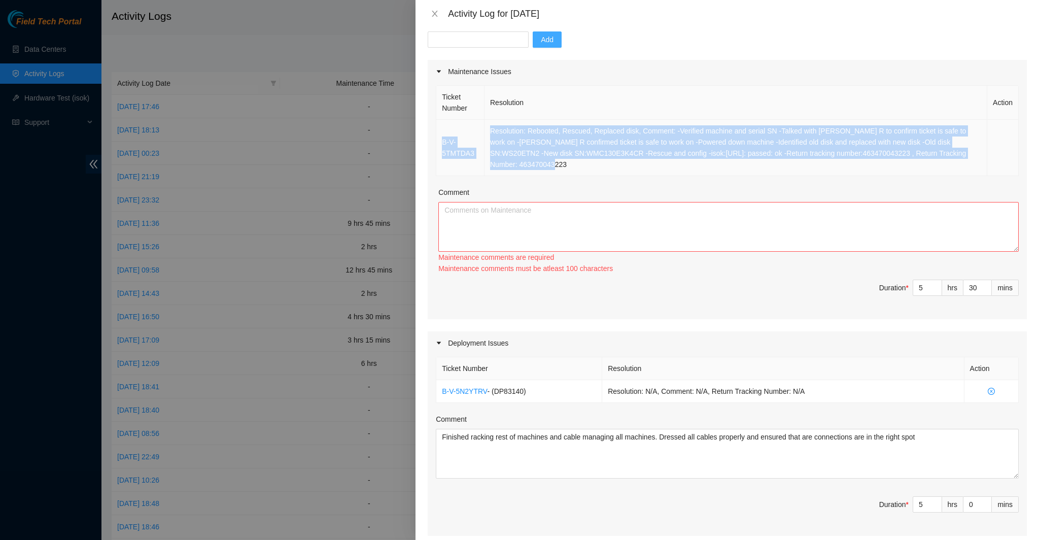
drag, startPoint x: 505, startPoint y: 166, endPoint x: 440, endPoint y: 142, distance: 69.6
click at [440, 142] on tr "B-V-5TMTDA3 Resolution: Rebooted, Rescued, Replaced disk, Comment: -Verified ma…" at bounding box center [727, 148] width 582 height 56
copy tr "B-V-5TMTDA3 Resolution: Rebooted, Rescued, Replaced disk, Comment: -Verified ma…"
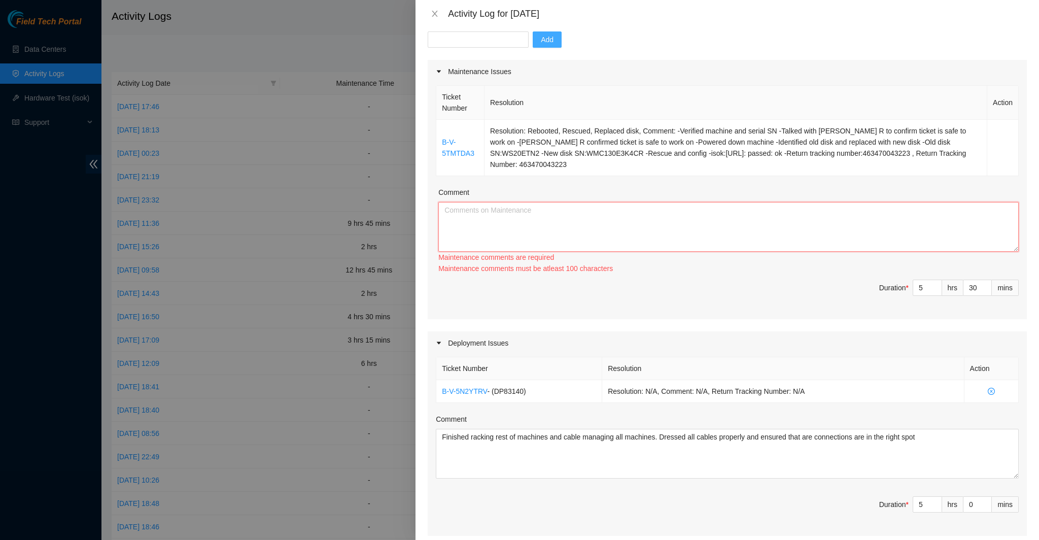
click at [533, 216] on textarea "Comment" at bounding box center [728, 227] width 580 height 50
paste textarea "B-V-5TMTDA3 Resolution: Rebooted, Rescued, Replaced disk, Comment: -Verified ma…"
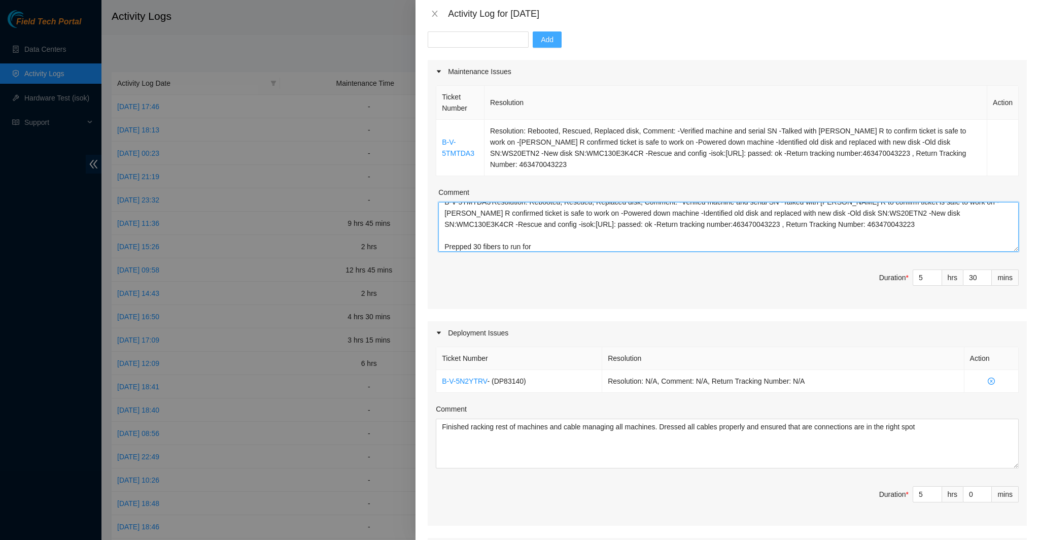
scroll to position [11, 0]
drag, startPoint x: 532, startPoint y: 243, endPoint x: 586, endPoint y: 251, distance: 54.3
click at [585, 251] on textarea "B-V-5TMTDA3 Resolution: Rebooted, Rescued, Replaced disk, Comment: -Verified ma…" at bounding box center [728, 227] width 580 height 50
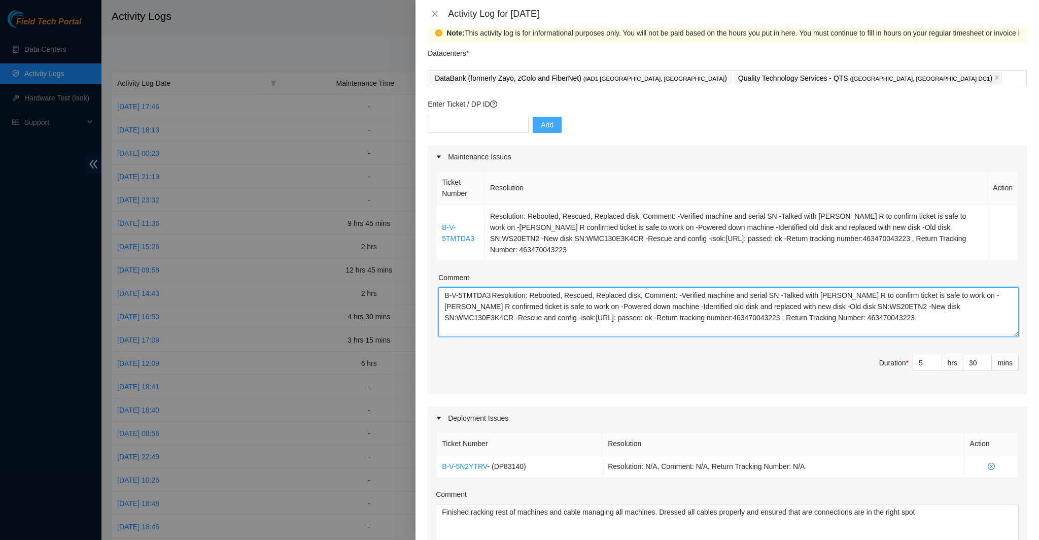
scroll to position [0, 0]
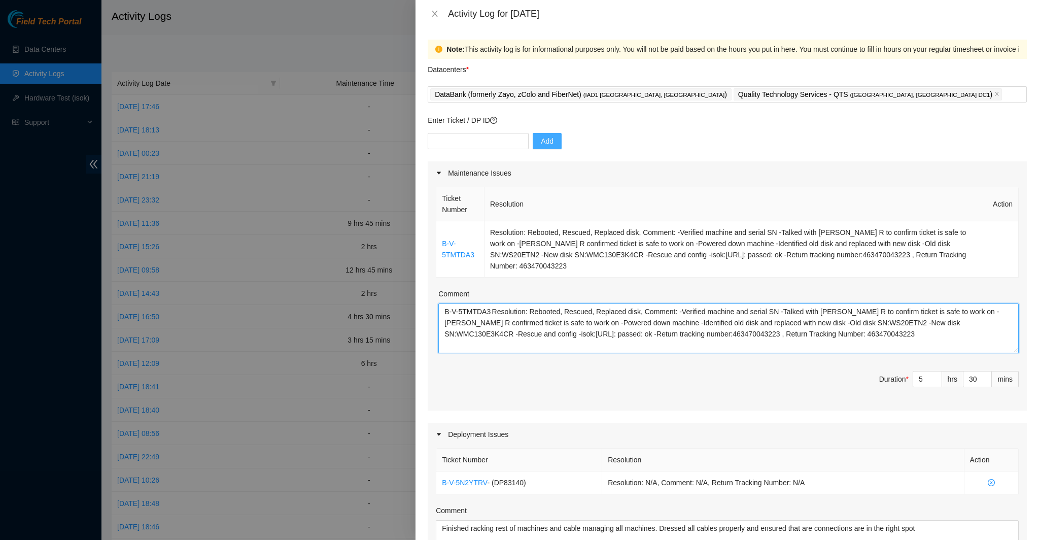
type textarea "B-V-5TMTDA3 Resolution: Rebooted, Rescued, Replaced disk, Comment: -Verified ma…"
click at [455, 155] on div "Add" at bounding box center [727, 147] width 599 height 28
click at [452, 146] on input "text" at bounding box center [478, 141] width 101 height 16
paste input "DP83345"
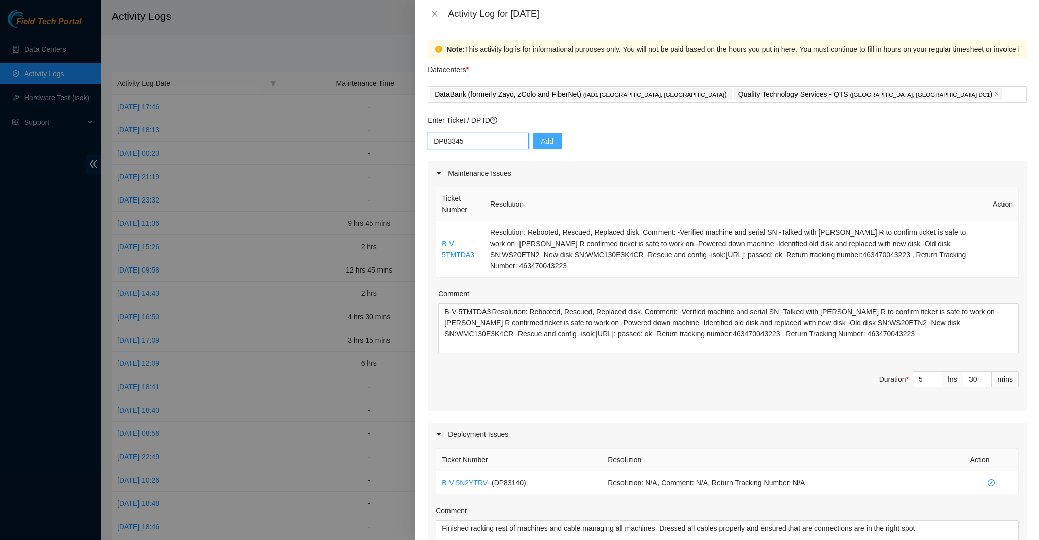
type input "DP83345"
click at [547, 143] on button "Add" at bounding box center [546, 141] width 29 height 16
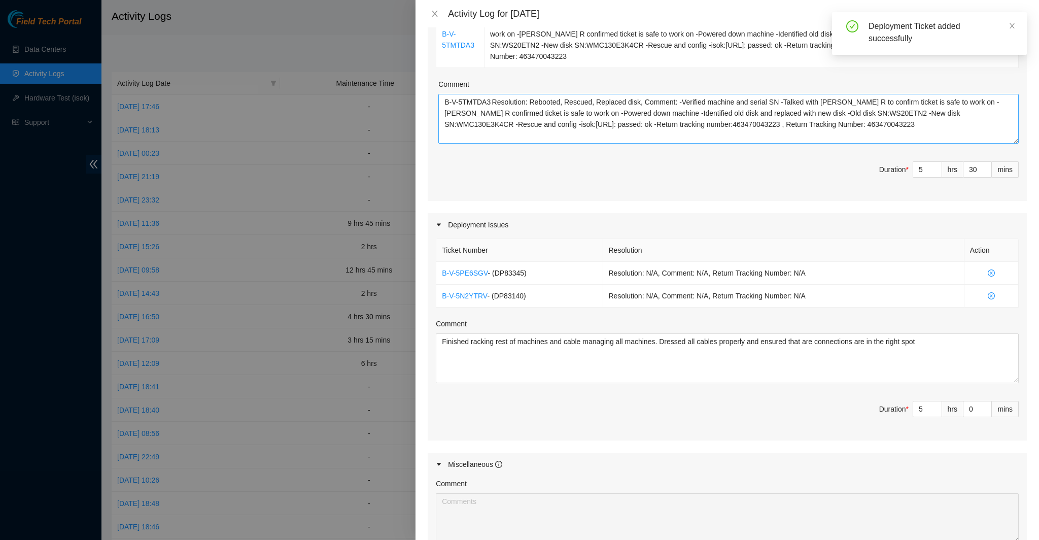
scroll to position [254, 0]
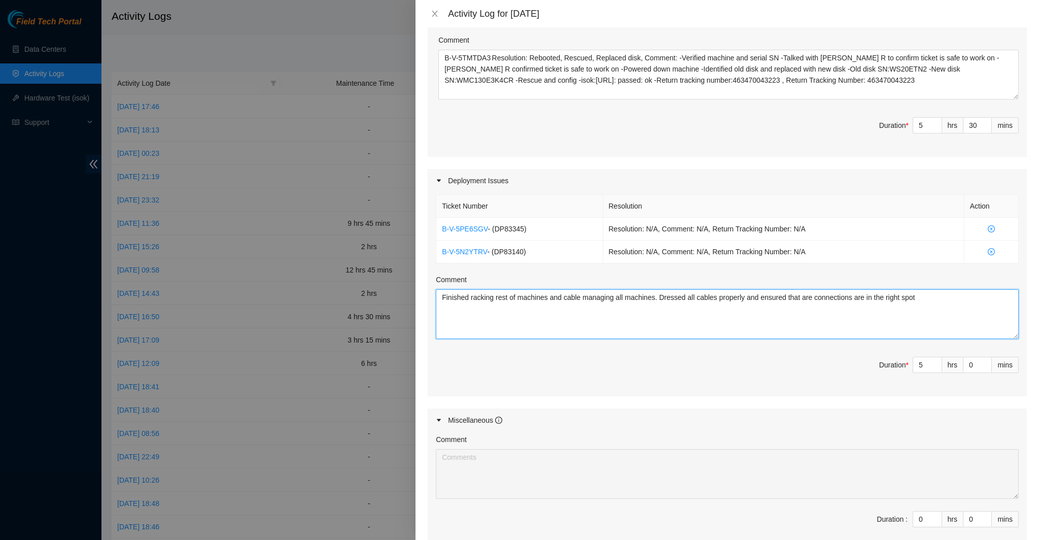
click at [955, 298] on textarea "Finished racking rest of machines and cable managing all machines. Dressed all …" at bounding box center [727, 314] width 583 height 50
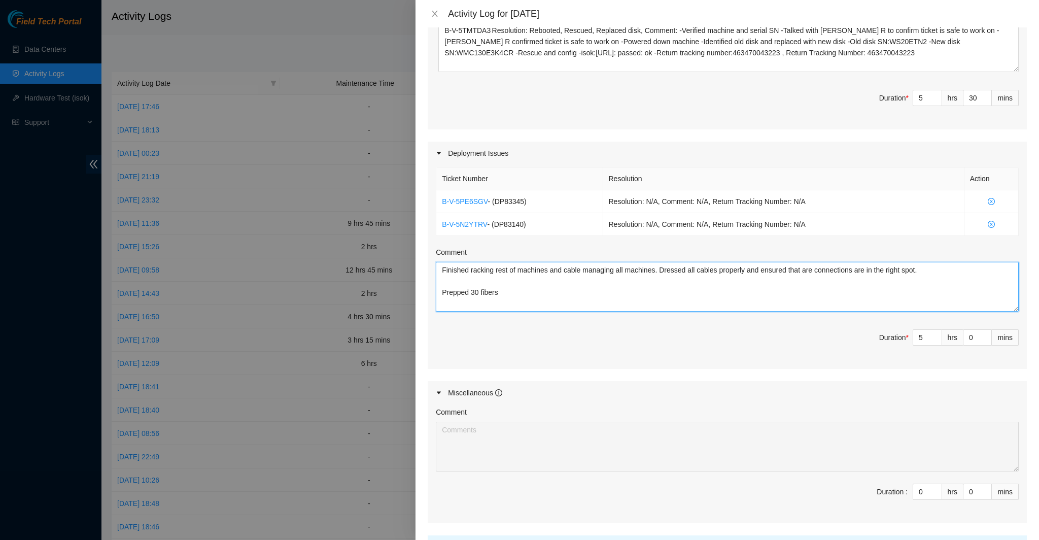
scroll to position [372, 0]
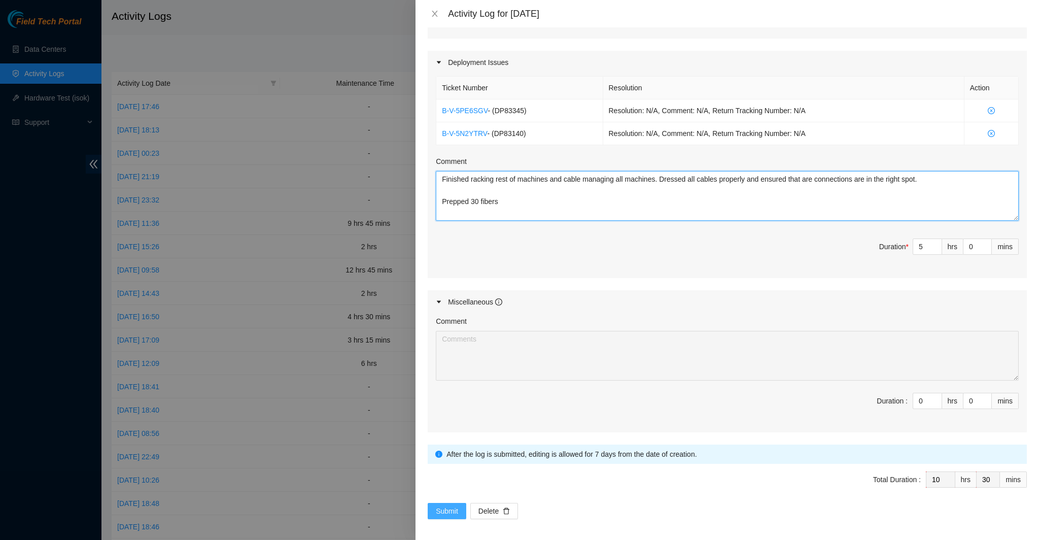
type textarea "Finished racking rest of machines and cable managing all machines. Dressed all …"
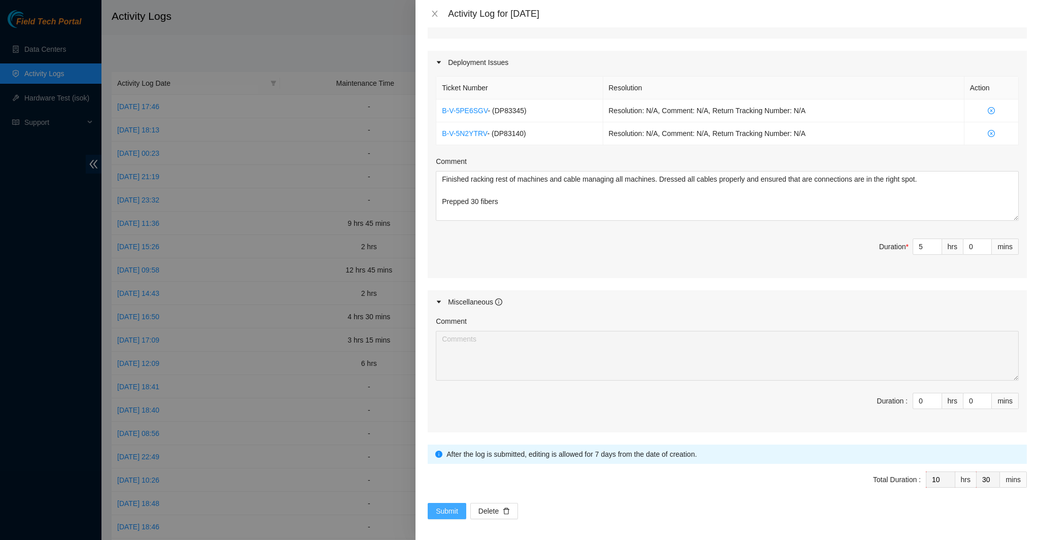
click at [437, 506] on span "Submit" at bounding box center [447, 510] width 22 height 11
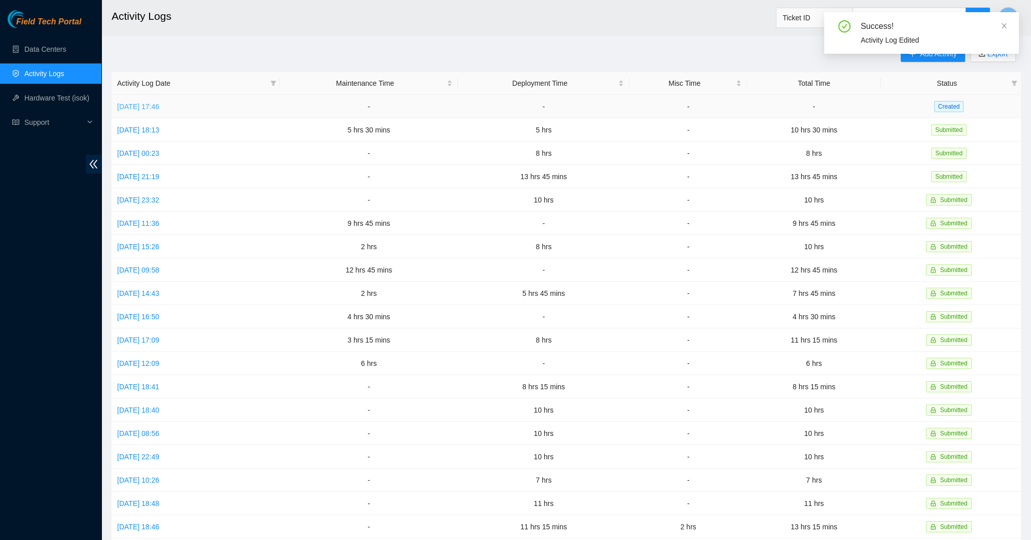
click at [145, 104] on link "[DATE] 17:46" at bounding box center [138, 106] width 42 height 8
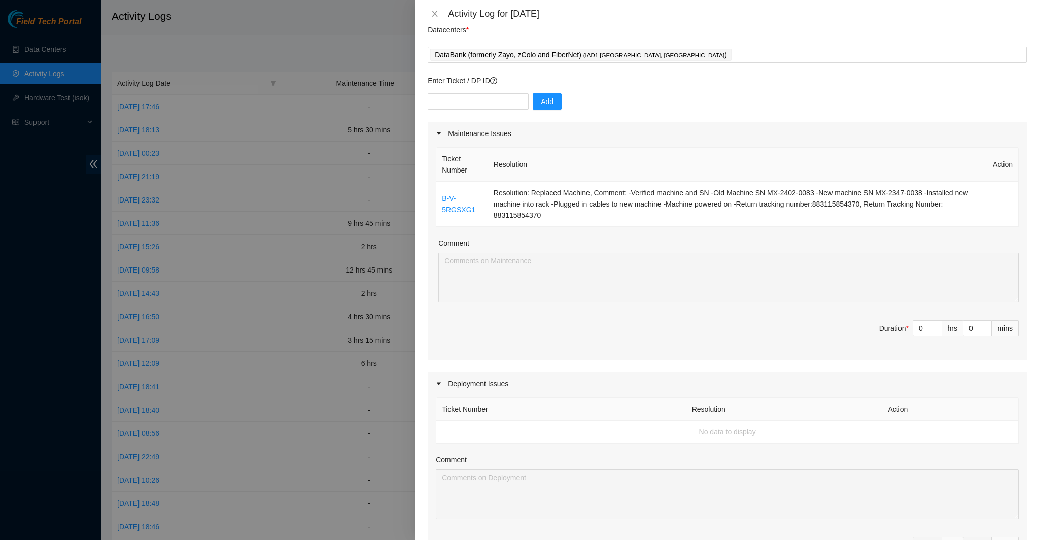
scroll to position [0, 0]
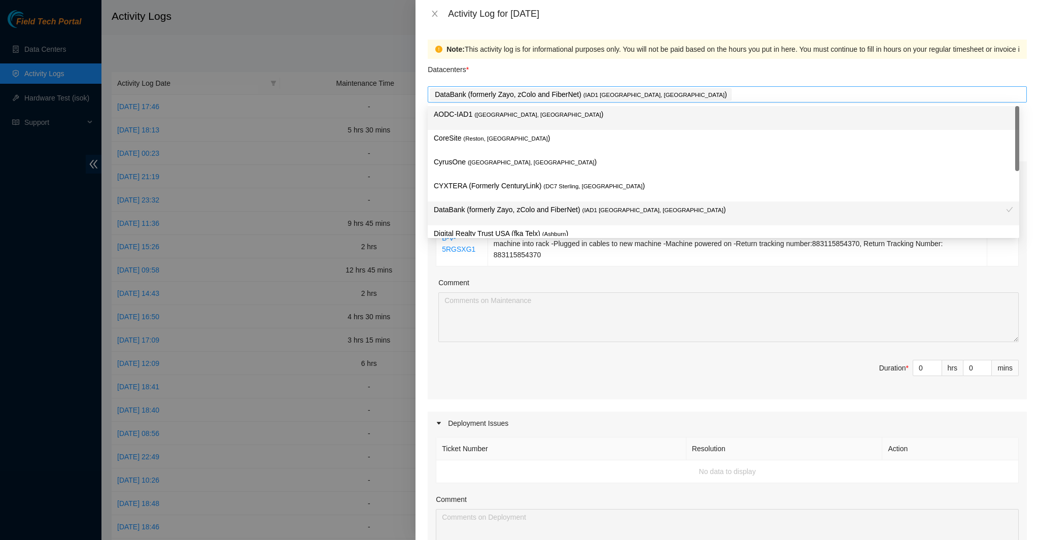
click at [732, 101] on div "DataBank (formerly Zayo, zColo and FiberNet) ( IAD1 [GEOGRAPHIC_DATA], [GEOGRAP…" at bounding box center [727, 94] width 594 height 14
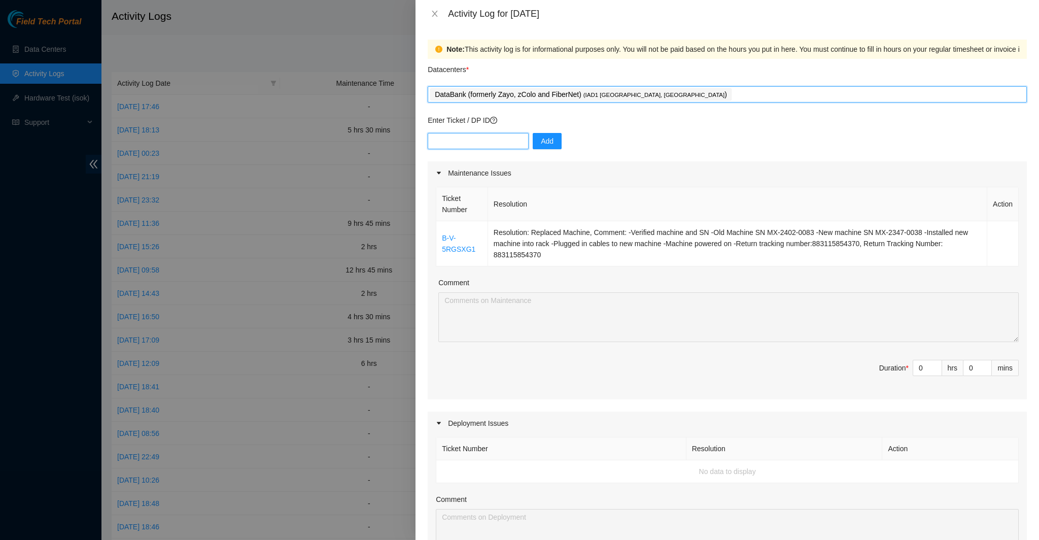
click at [487, 136] on input "text" at bounding box center [478, 141] width 101 height 16
paste input "DP83345"
type input "DP83345"
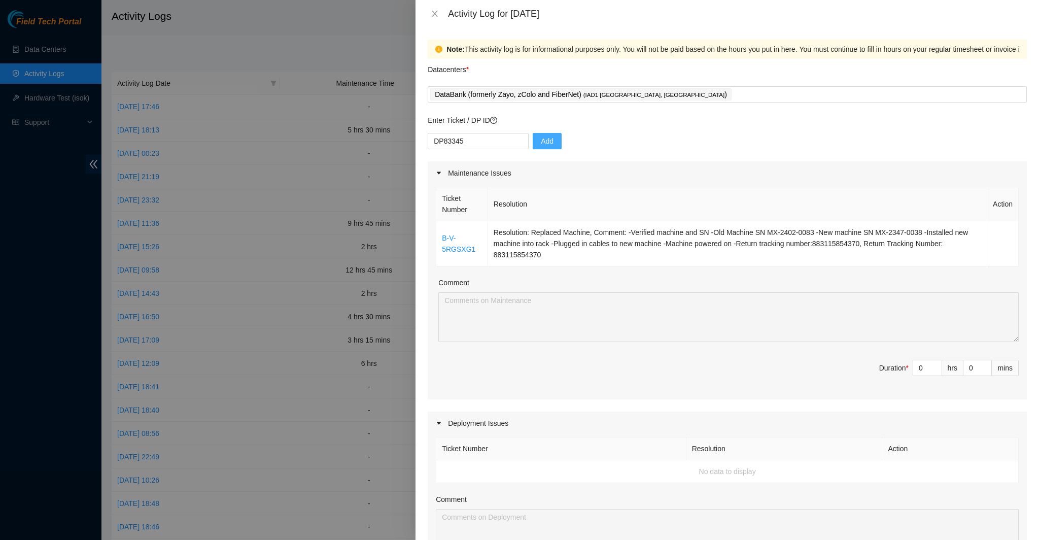
click at [544, 137] on span "Add" at bounding box center [547, 140] width 13 height 11
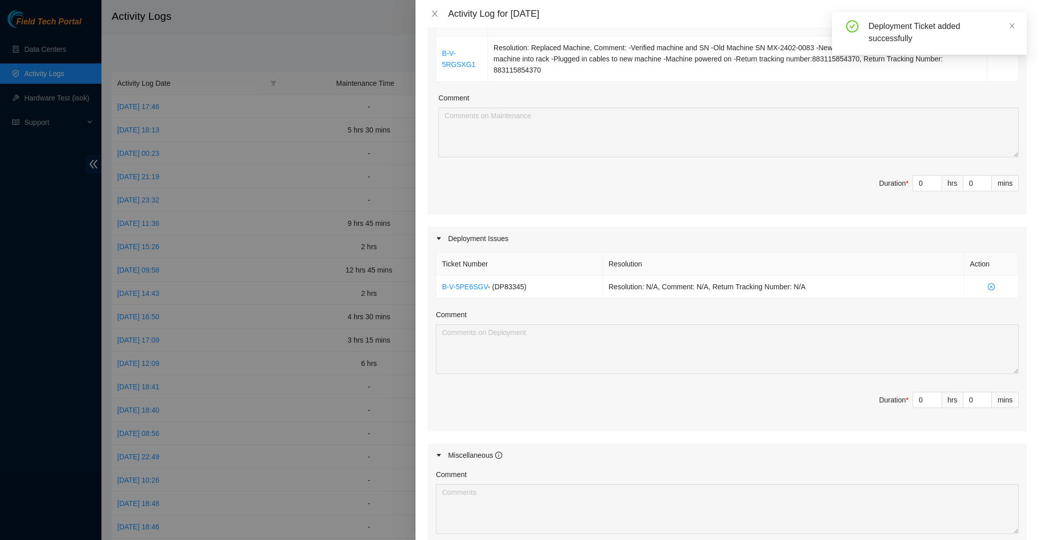
scroll to position [203, 0]
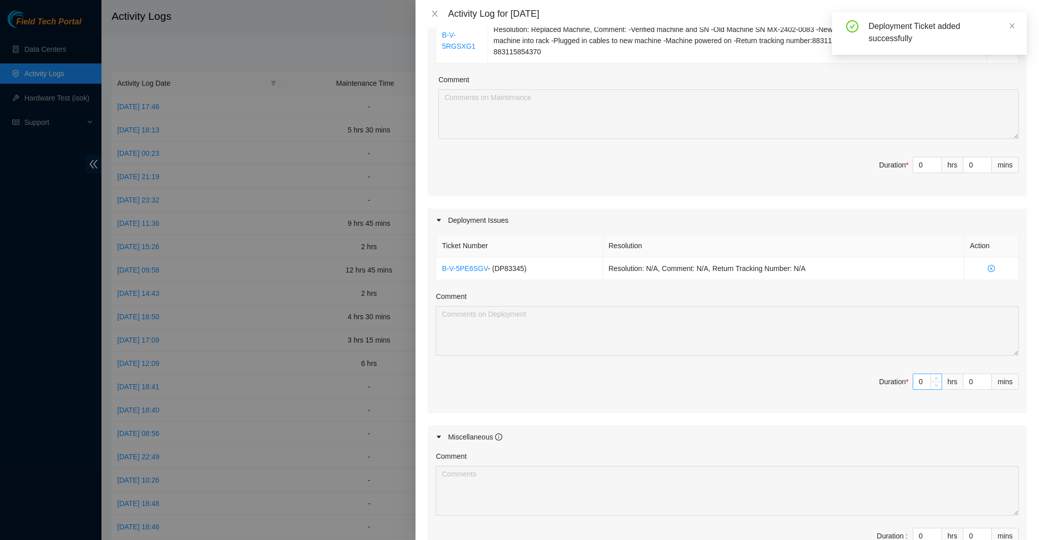
click at [914, 383] on input "0" at bounding box center [927, 381] width 28 height 15
type input "9"
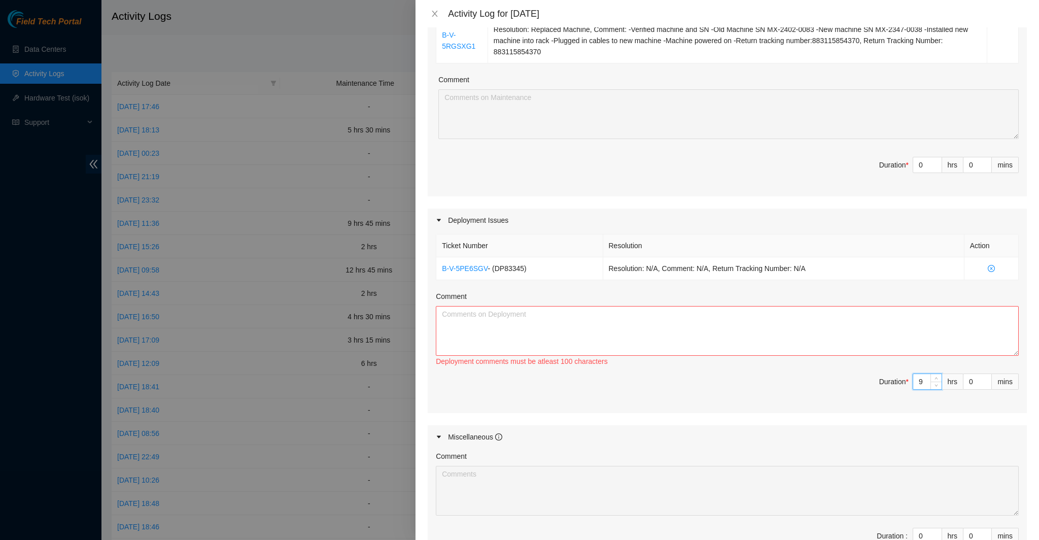
type input "9"
click at [779, 317] on textarea "Comment" at bounding box center [727, 331] width 583 height 50
click at [509, 316] on textarea "Prepped and ran 30 fibers" at bounding box center [727, 331] width 583 height 50
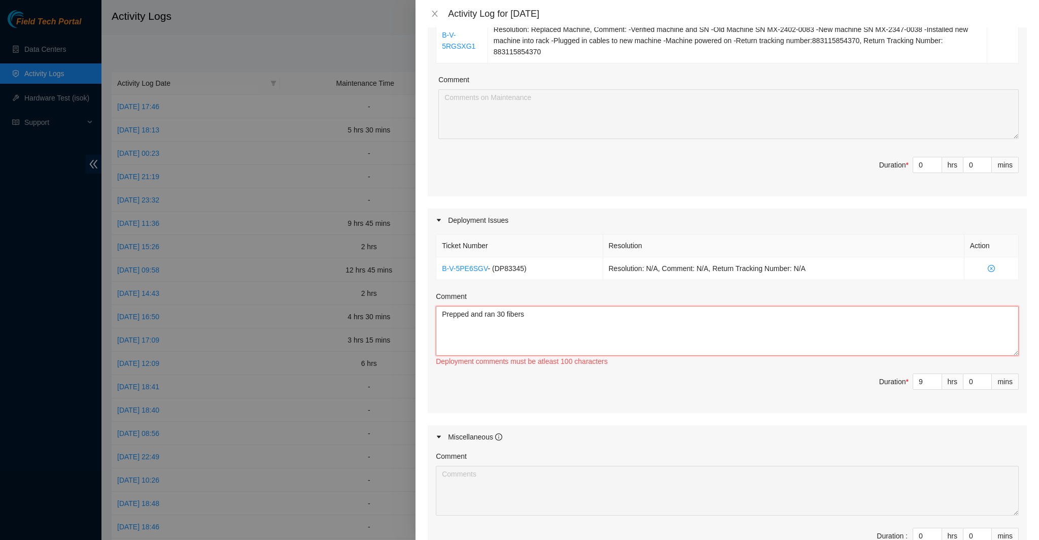
click at [509, 316] on textarea "Prepped and ran 30 fibers" at bounding box center [727, 331] width 583 height 50
paste textarea "-Worked on mtor3 uplinks -Prepped and ran 30 Fibers -Checked off ran fibers in …"
click at [541, 313] on textarea "-Worked on mtor3 uplinks -Prepped and ran 30 Fibers -Checked off ran fibers in …" at bounding box center [727, 331] width 583 height 50
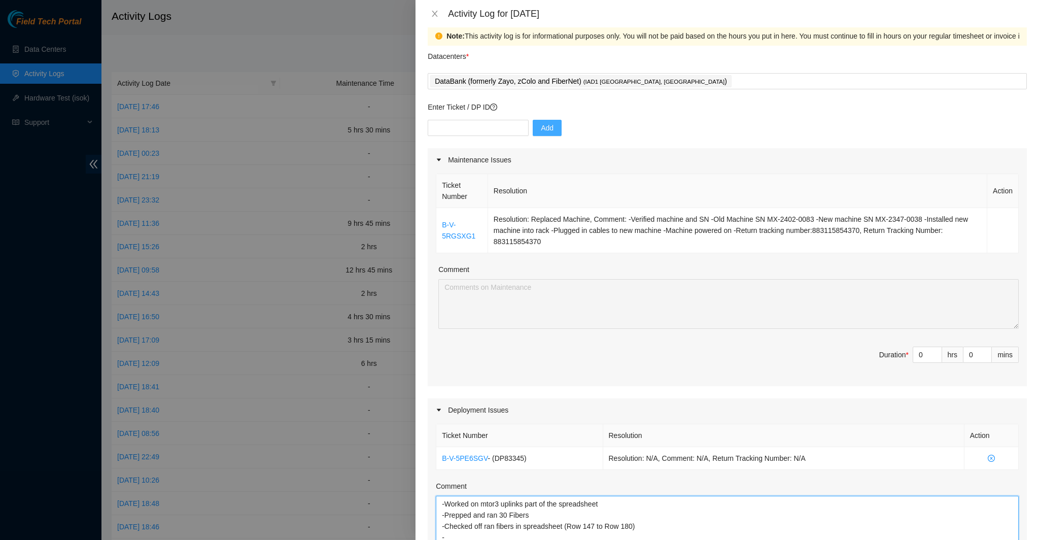
scroll to position [0, 0]
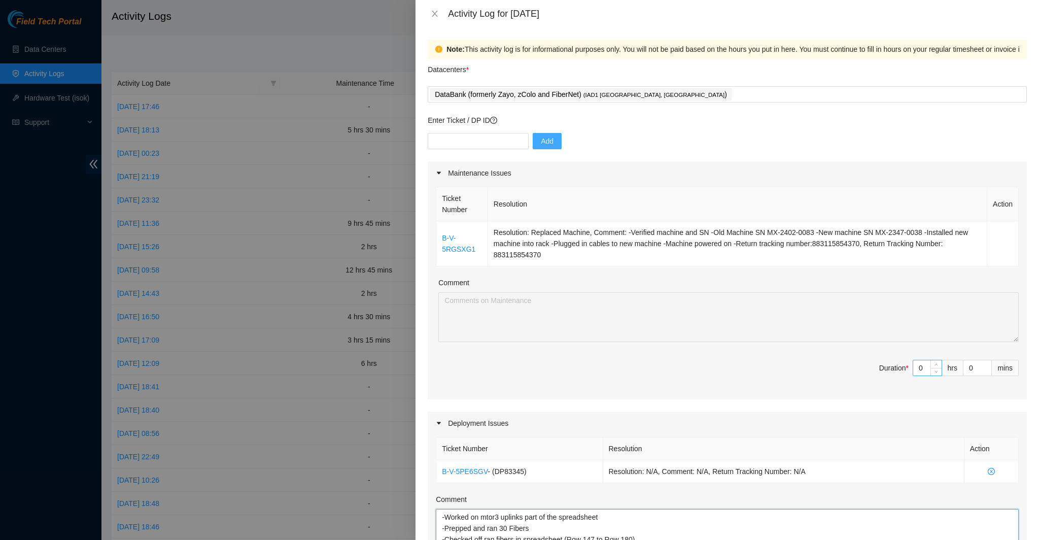
type textarea "-Worked on mtor3 uplinks part of the spreadsheet -Prepped and ran 30 Fibers -Ch…"
click at [918, 367] on input "0" at bounding box center [927, 367] width 28 height 15
type input "2"
type input "11"
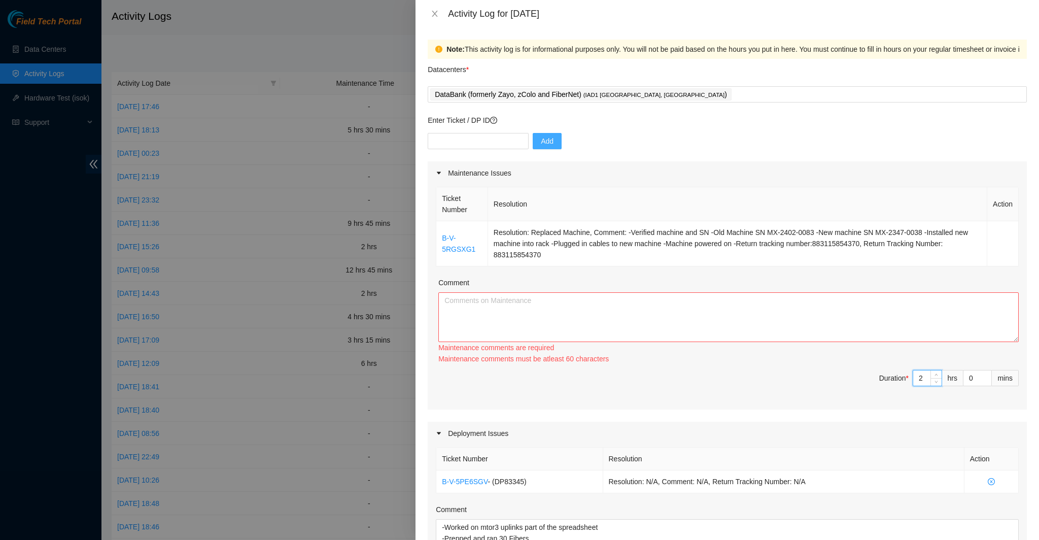
type input "9"
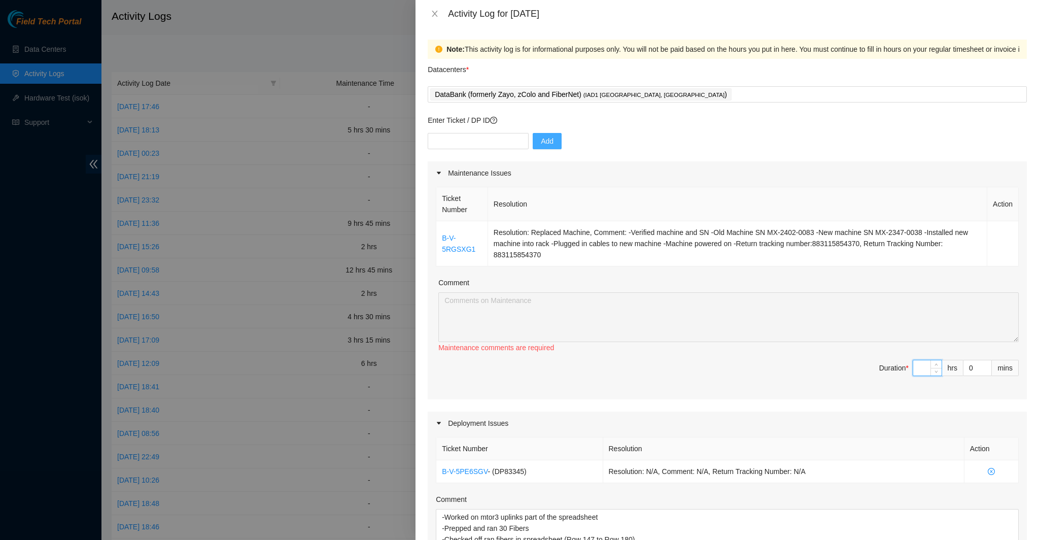
type input "1"
type input "10"
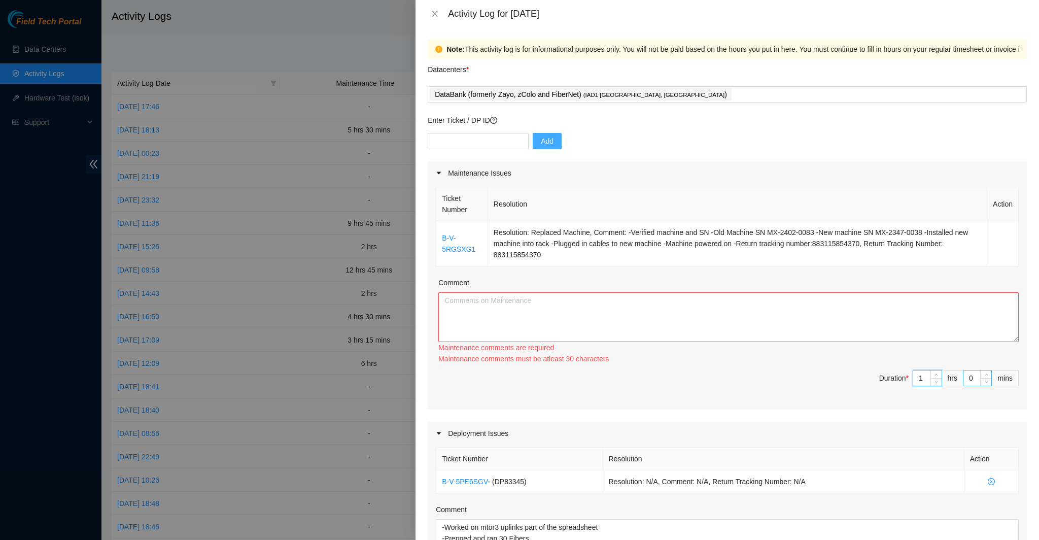
type input "1"
click at [965, 374] on input "0" at bounding box center [977, 377] width 28 height 15
type input "3"
type input "30"
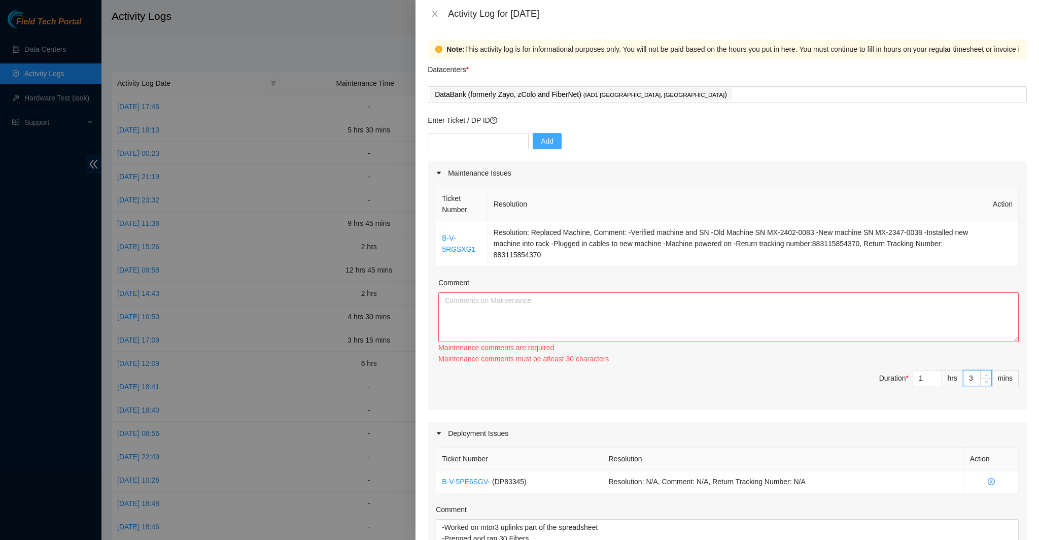
type input "30"
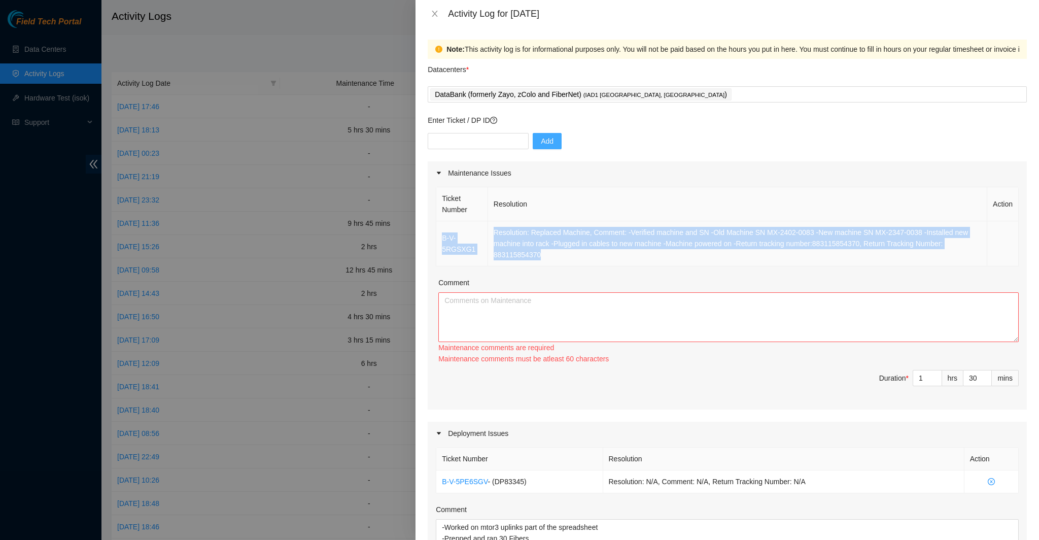
drag, startPoint x: 471, startPoint y: 249, endPoint x: 441, endPoint y: 237, distance: 32.3
click at [442, 237] on tr "B-V-5RGSXG1 Resolution: Replaced Machine, Comment: -Verified machine and SN -Ol…" at bounding box center [727, 243] width 582 height 45
copy tr "B-V-5RGSXG1 Resolution: Replaced Machine, Comment: -Verified machine and SN -Ol…"
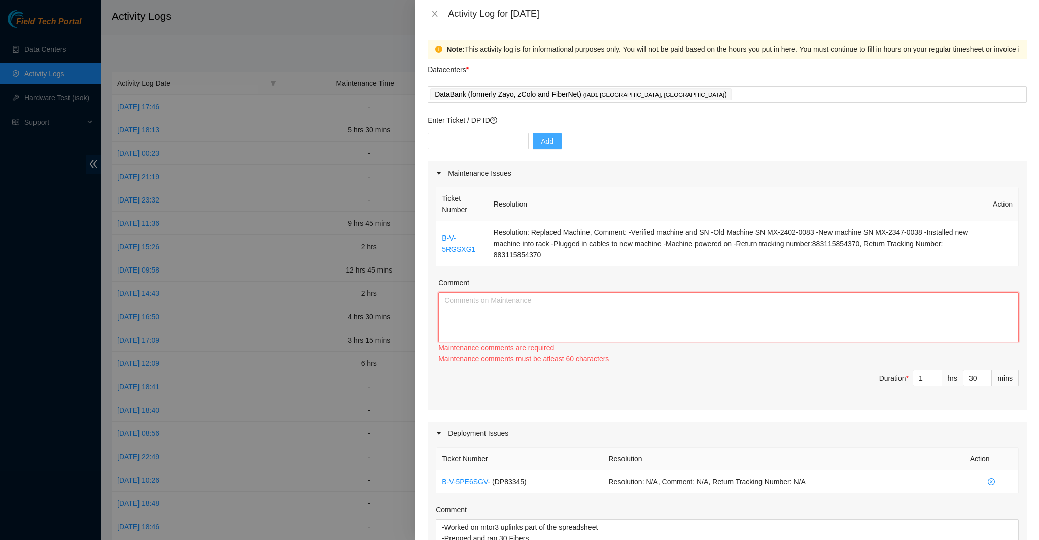
click at [561, 317] on textarea "Comment" at bounding box center [728, 317] width 580 height 50
paste textarea "B-V-5RGSXG1 Resolution: Replaced Machine, Comment: -Verified machine and SN -Ol…"
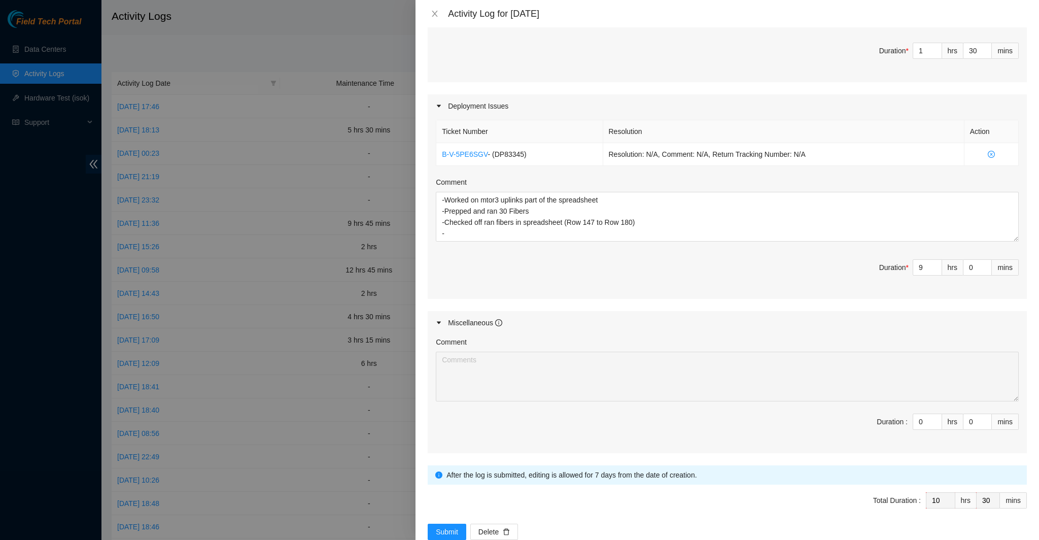
scroll to position [338, 0]
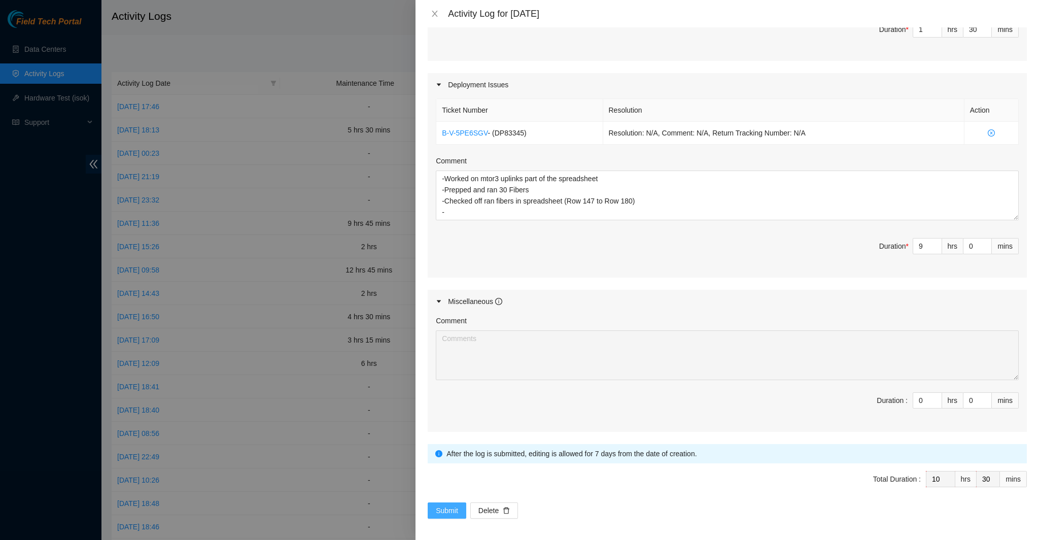
type textarea "B-V-5RGSXG1 Resolution: Replaced Machine, Comment: -Verified machine and SN -Ol…"
click at [445, 505] on span "Submit" at bounding box center [447, 510] width 22 height 11
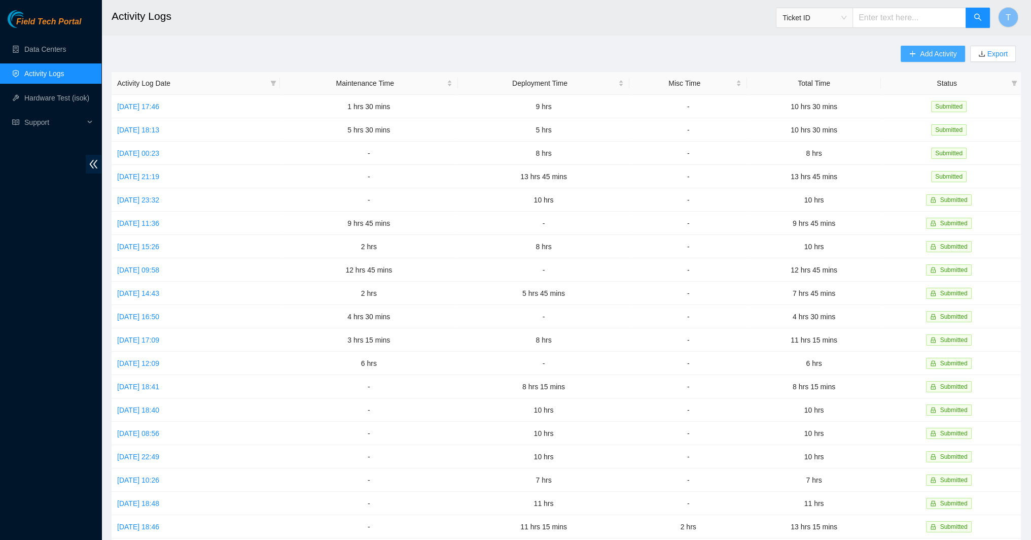
click at [918, 54] on button "Add Activity" at bounding box center [933, 54] width 64 height 16
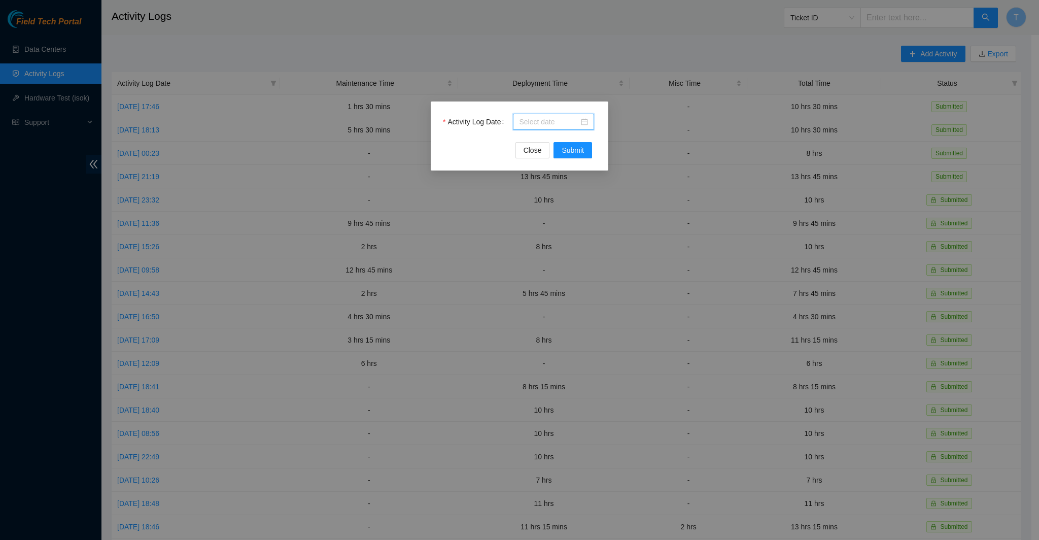
click at [546, 122] on input "Activity Log Date" at bounding box center [549, 121] width 60 height 11
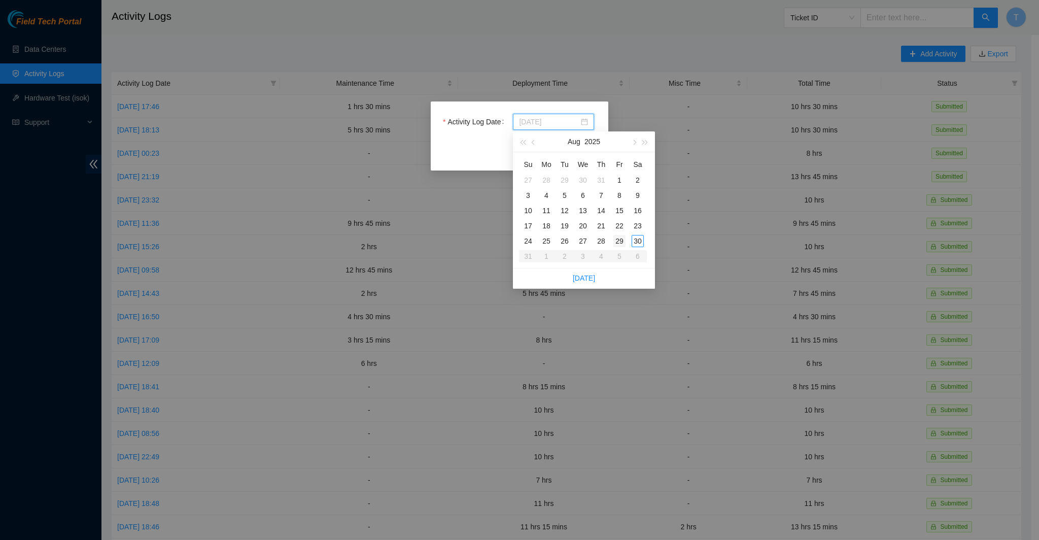
type input "2025-08-29"
click at [620, 236] on div "29" at bounding box center [619, 241] width 12 height 12
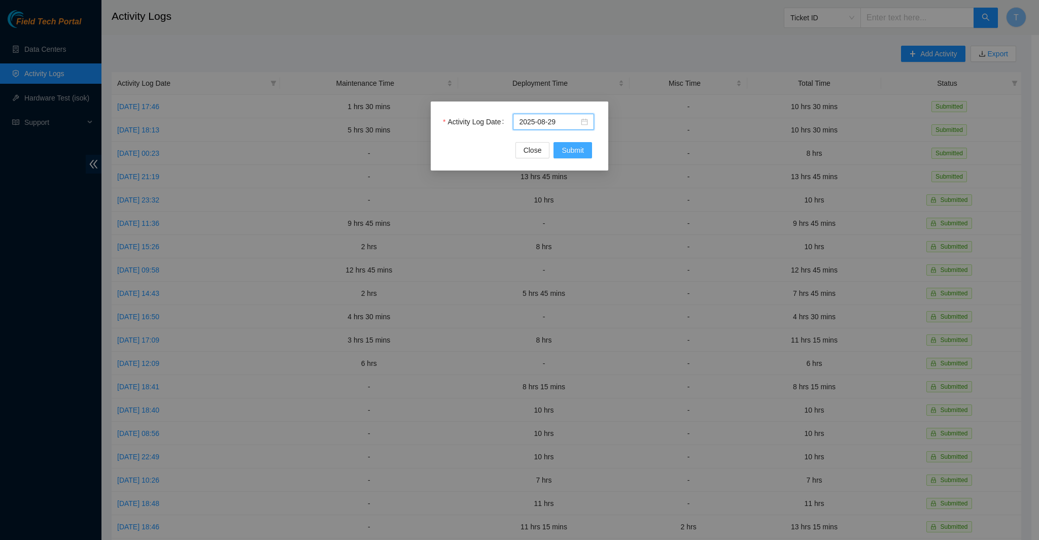
click at [590, 153] on button "Submit" at bounding box center [572, 150] width 39 height 16
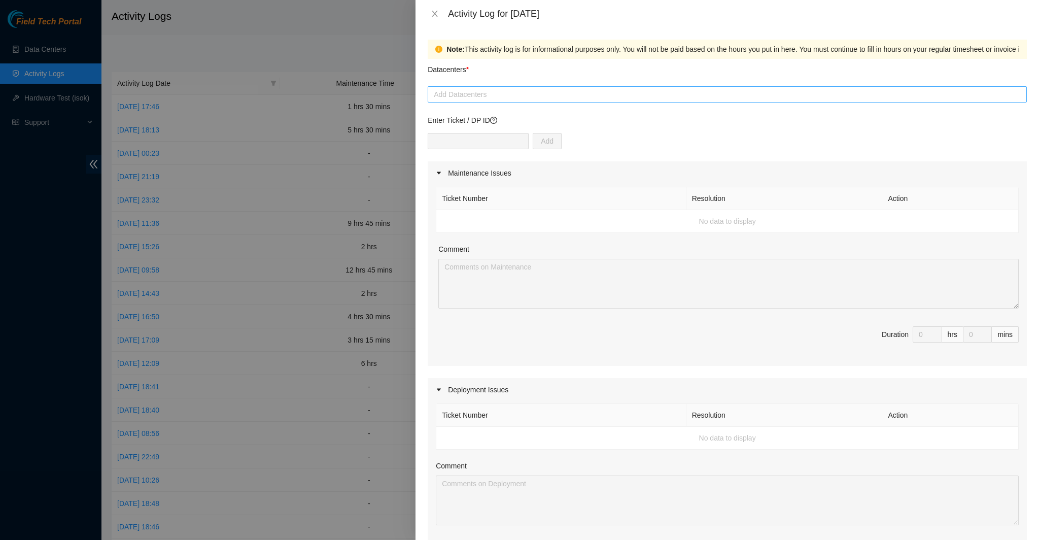
click at [512, 97] on div at bounding box center [727, 94] width 594 height 12
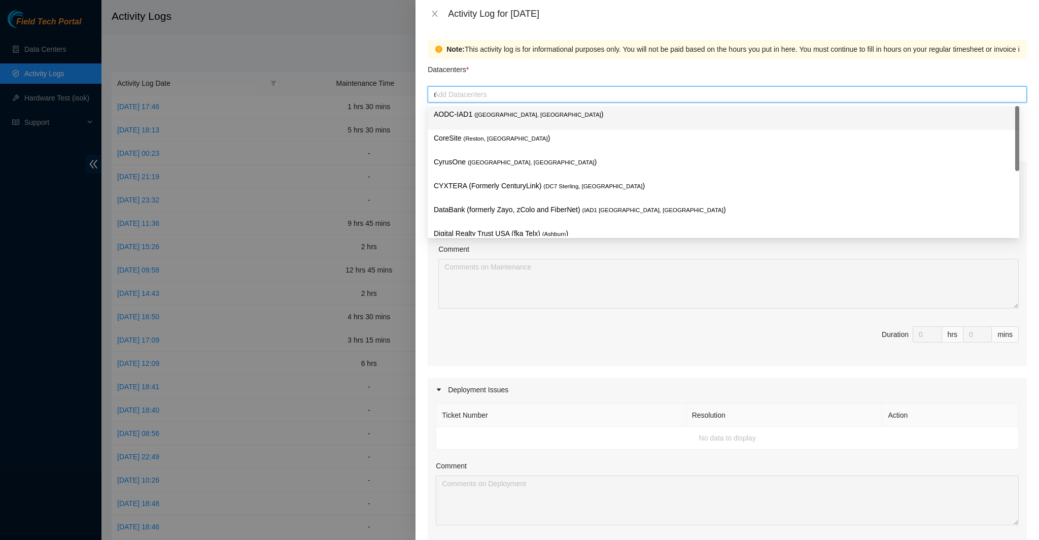
type input "da"
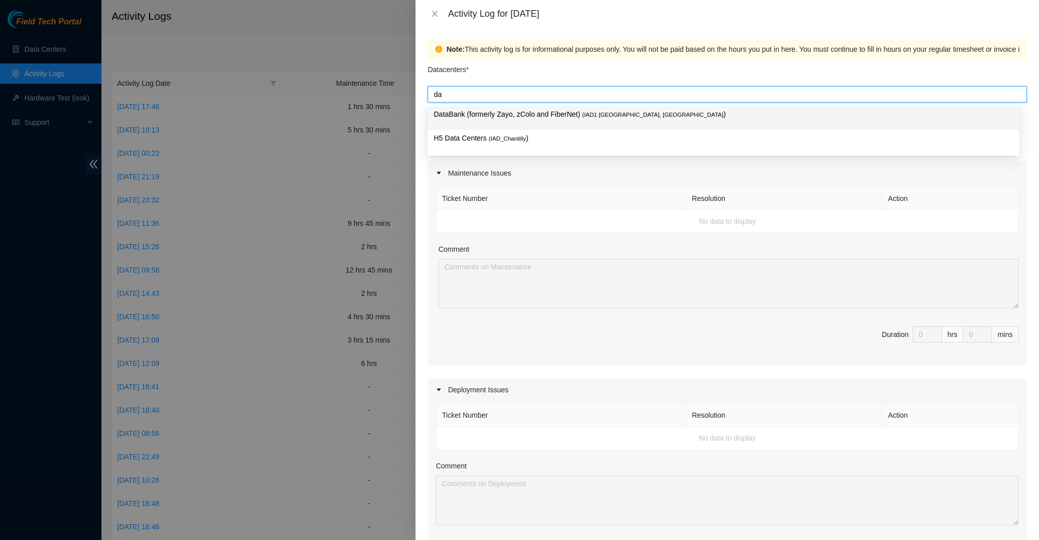
click at [510, 118] on p "DataBank (formerly Zayo, zColo and FiberNet) ( IAD1 [GEOGRAPHIC_DATA], [GEOGRAP…" at bounding box center [723, 115] width 579 height 12
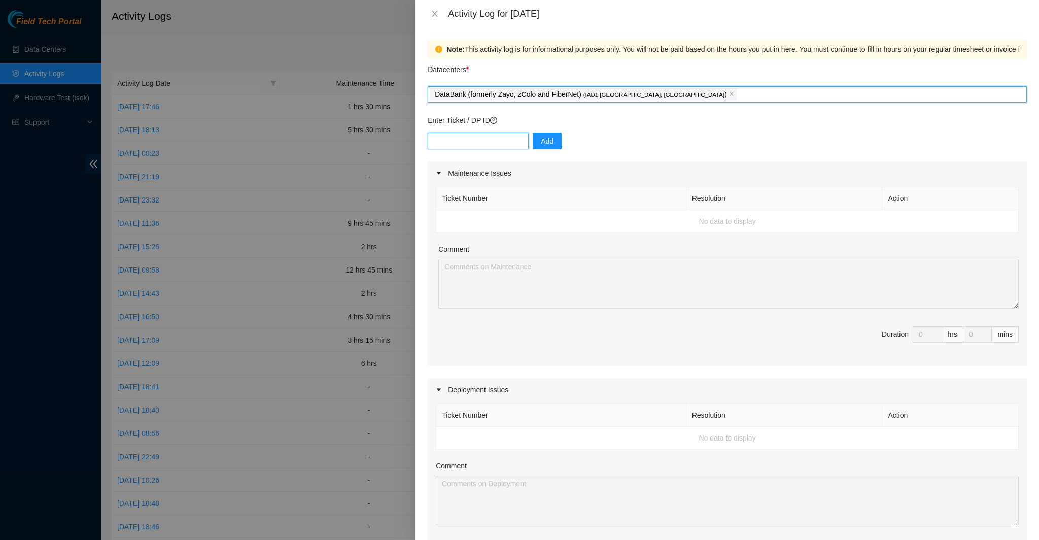
click at [487, 137] on input "text" at bounding box center [478, 141] width 101 height 16
paste input "DP83345"
type input "DP83345"
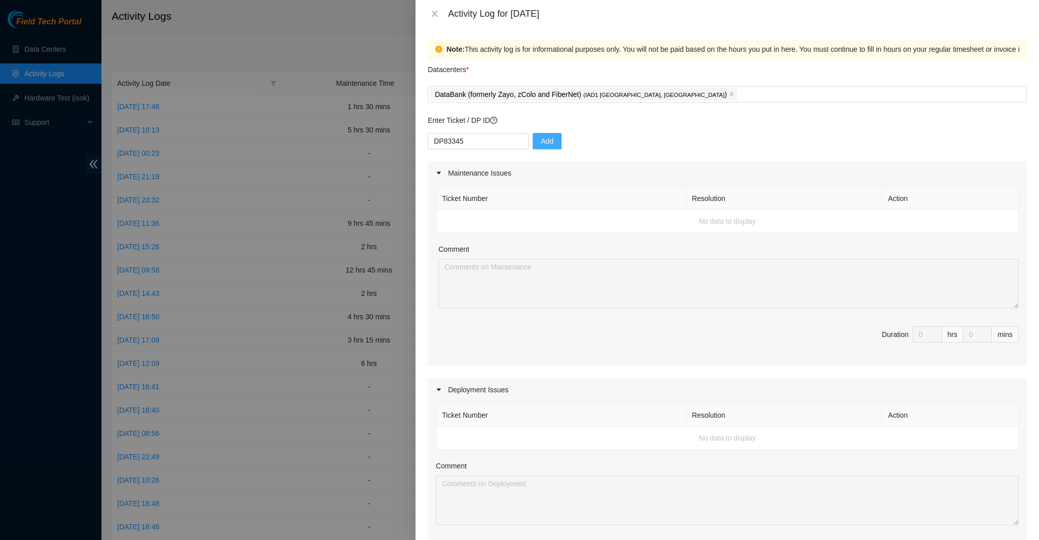
click at [545, 146] on button "Add" at bounding box center [546, 141] width 29 height 16
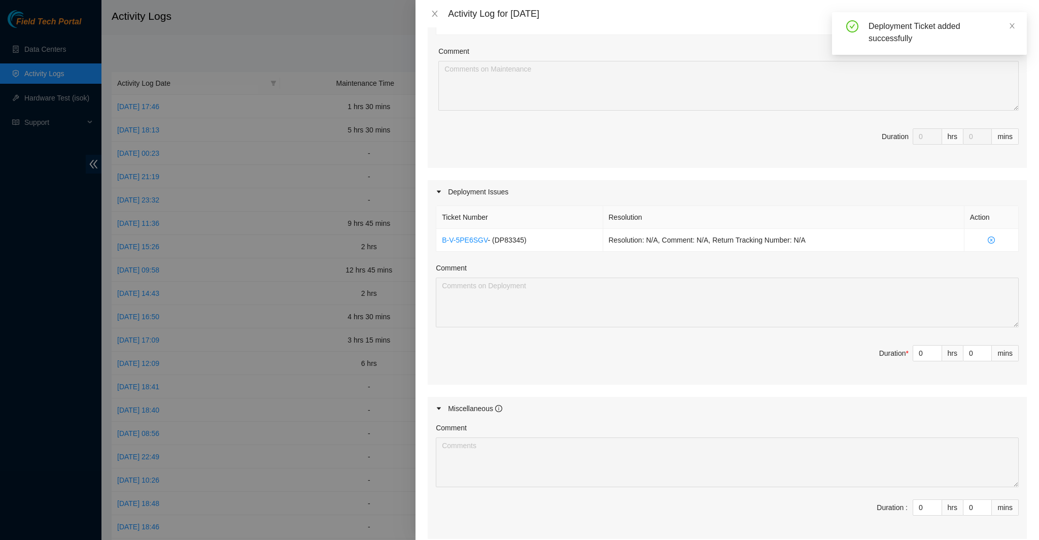
scroll to position [203, 0]
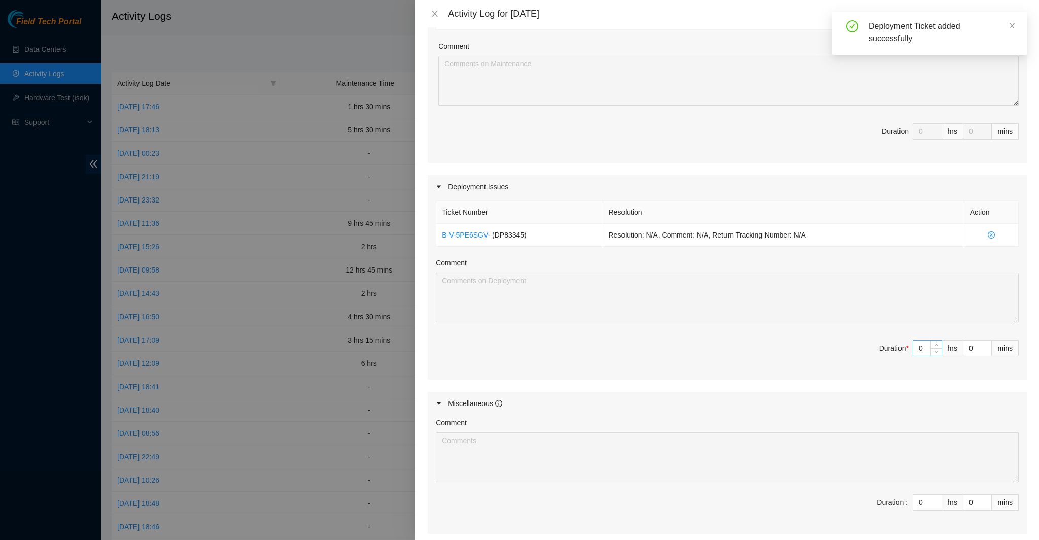
click at [913, 351] on input "0" at bounding box center [927, 347] width 28 height 15
type input "7"
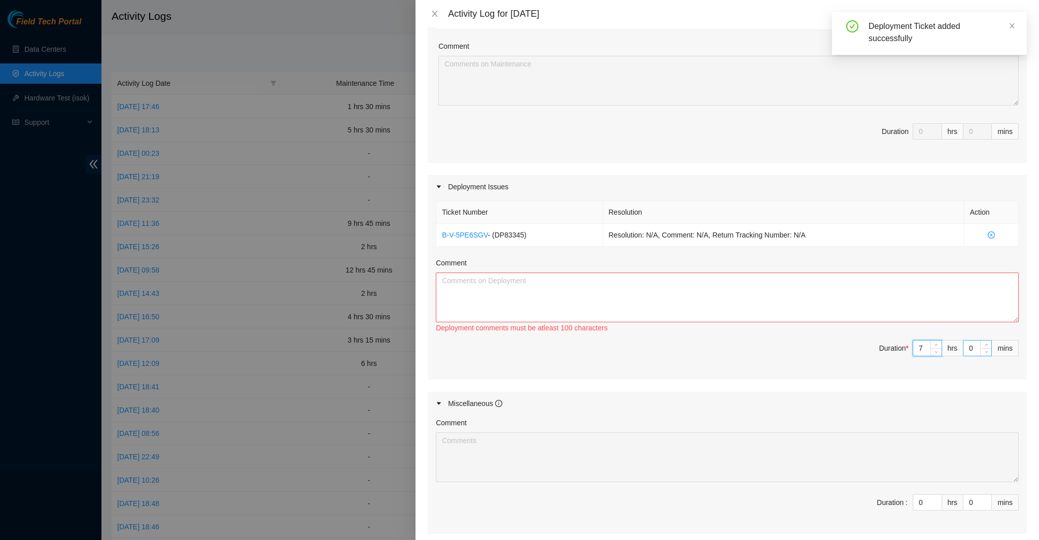
type input "7"
click at [965, 344] on input "0" at bounding box center [977, 347] width 28 height 15
type input "4"
type input "45"
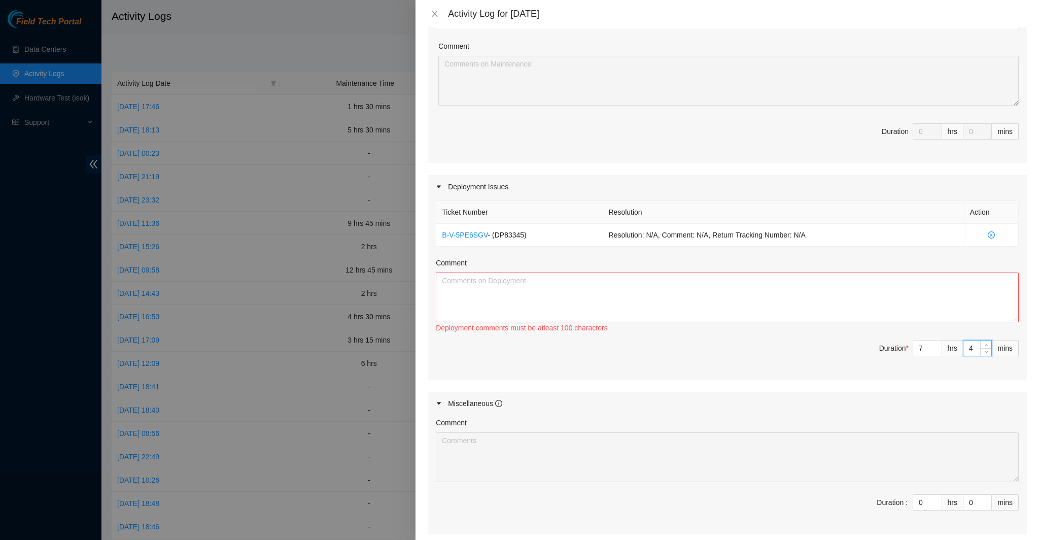
type input "45"
click at [872, 295] on textarea "Comment" at bounding box center [727, 297] width 583 height 50
click at [595, 281] on textarea "Put individual labels on each of the 30 fibers that were ran on 8/29 Prepped an…" at bounding box center [727, 297] width 583 height 50
click at [598, 291] on textarea "Put individual labels on each of the 30 fibers that were ran on 8/29 Prepped an…" at bounding box center [727, 297] width 583 height 50
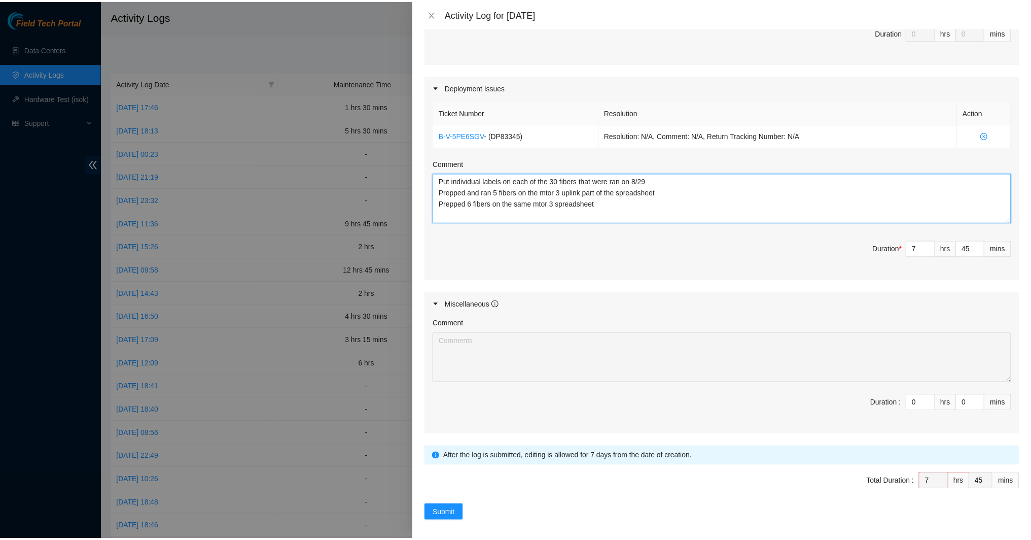
scroll to position [304, 0]
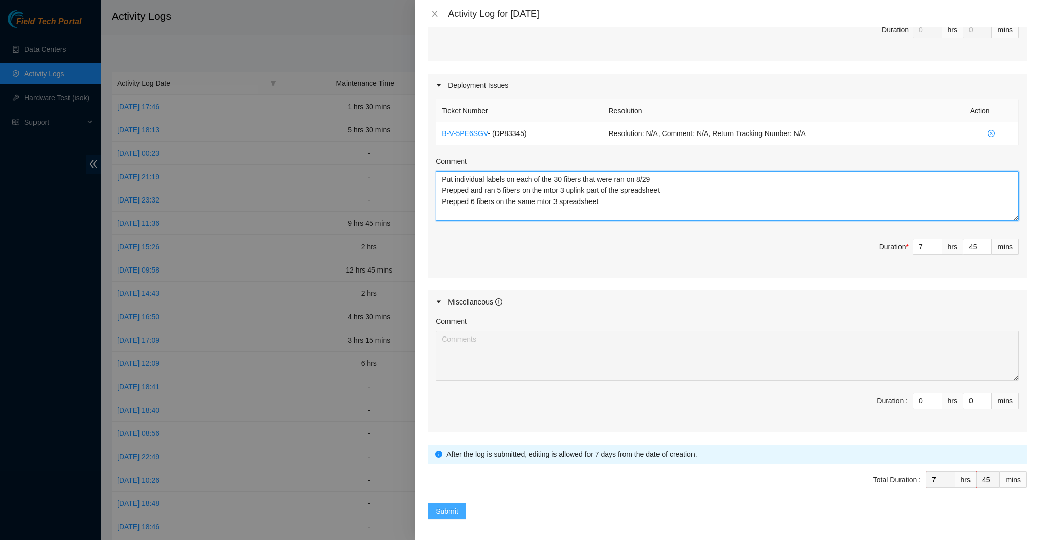
type textarea "Put individual labels on each of the 30 fibers that were ran on 8/29 Prepped an…"
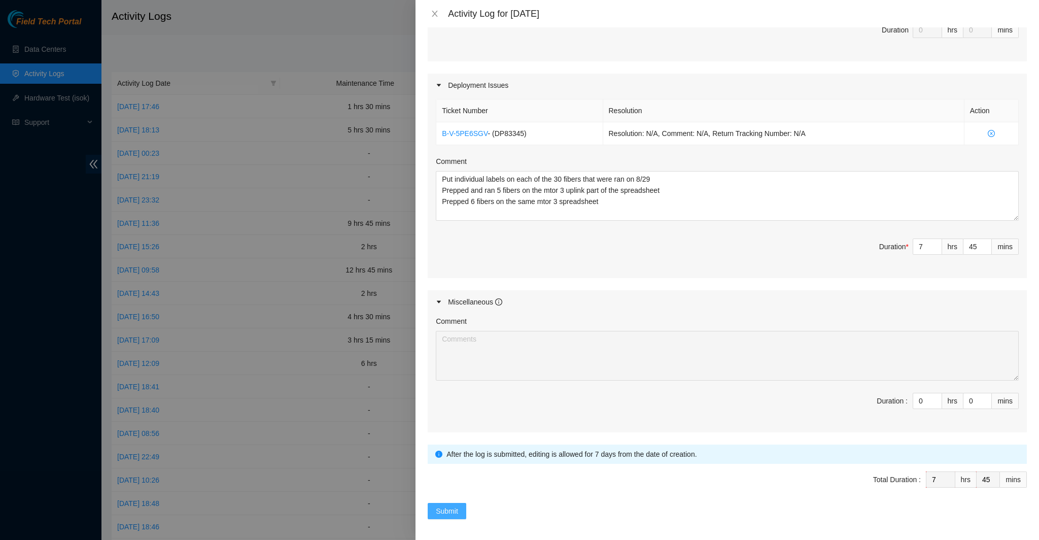
click at [456, 508] on span "Submit" at bounding box center [447, 510] width 22 height 11
